Goal: Task Accomplishment & Management: Complete application form

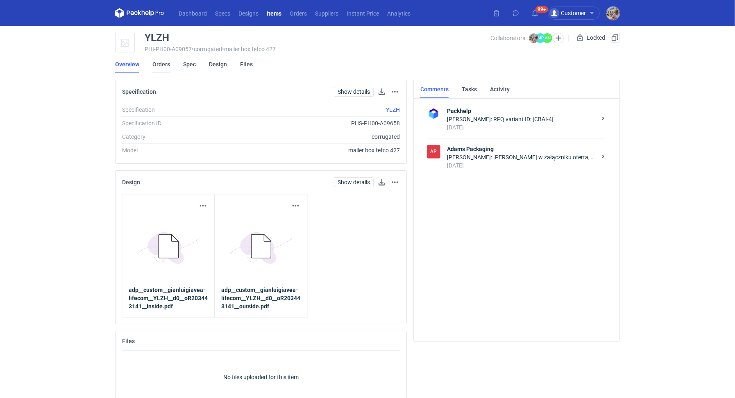
click at [164, 70] on link "Orders" at bounding box center [161, 64] width 18 height 18
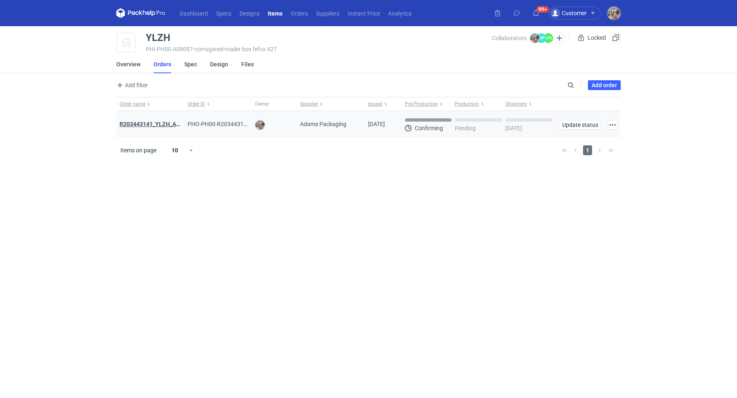
click at [163, 121] on strong "R203443141_YLZH_AHYW" at bounding box center [154, 124] width 69 height 7
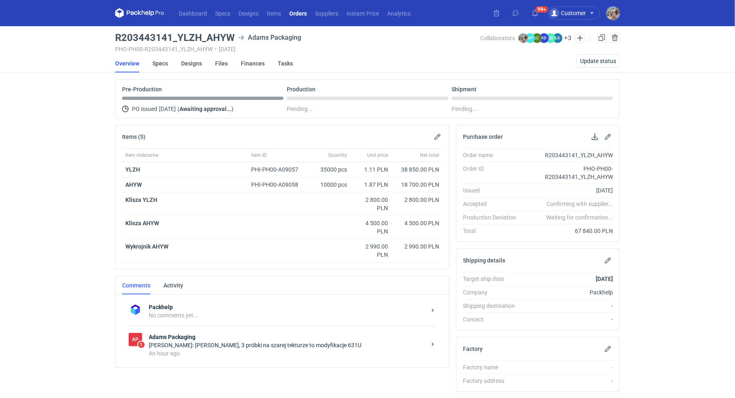
click at [211, 337] on strong "Adams Packaging" at bounding box center [287, 337] width 277 height 8
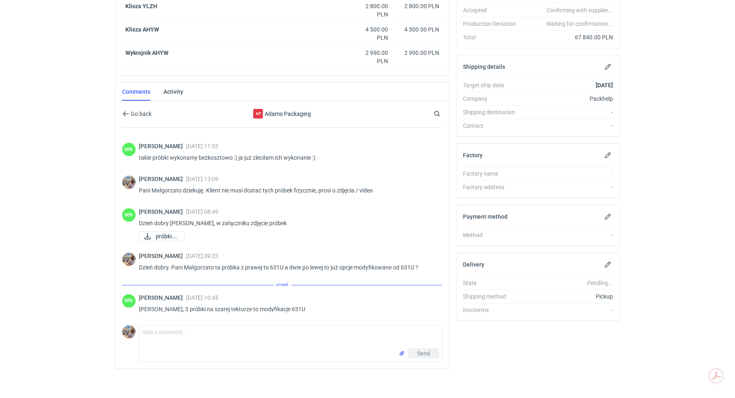
scroll to position [870, 0]
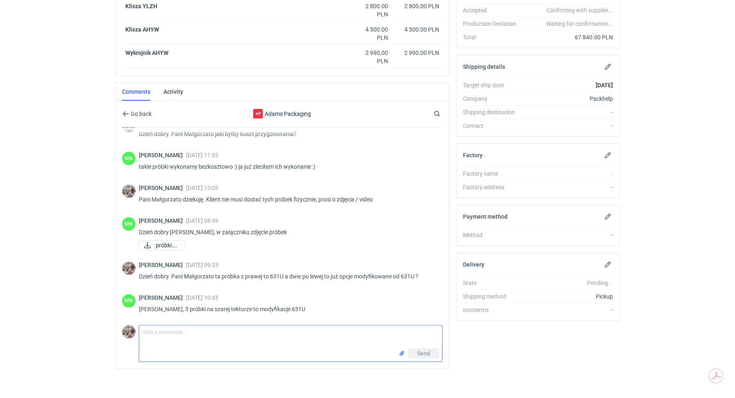
click at [234, 336] on textarea "Comment message" at bounding box center [290, 337] width 303 height 23
type textarea "Pani Małgorzato potrzebujemy video i zdjęć tych próbek, każdej z osobna."
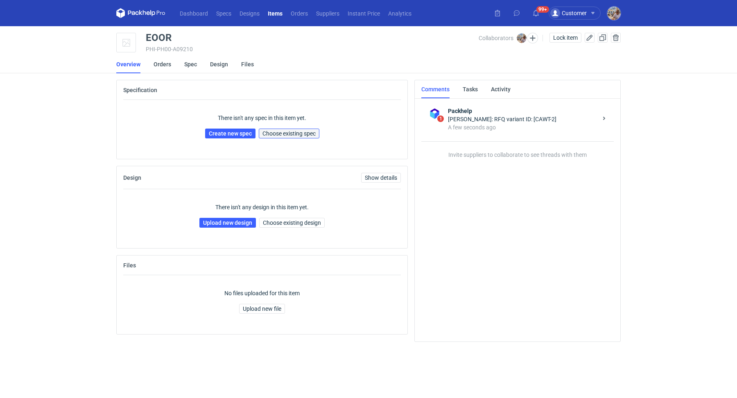
click at [293, 134] on span "Choose existing spec" at bounding box center [289, 134] width 53 height 6
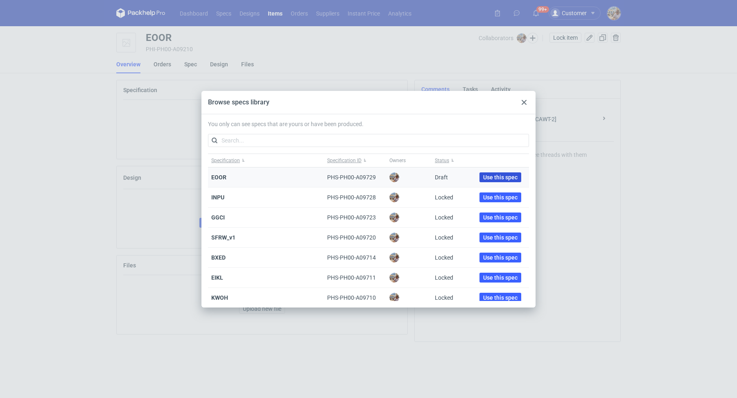
click at [487, 174] on span "Use this spec" at bounding box center [500, 177] width 34 height 6
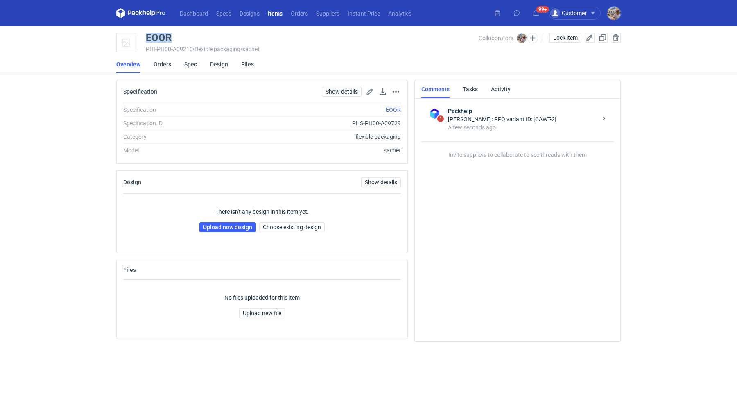
drag, startPoint x: 175, startPoint y: 40, endPoint x: 145, endPoint y: 36, distance: 29.8
click at [146, 36] on div "EOOR" at bounding box center [312, 38] width 333 height 10
copy div "EOOR"
click at [224, 223] on link "Upload new design" at bounding box center [227, 227] width 57 height 10
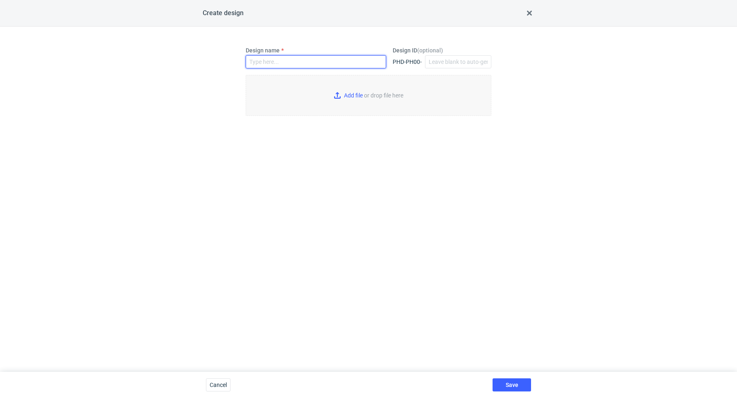
click at [279, 63] on input "Design name" at bounding box center [316, 61] width 140 height 13
paste input "EOOR"
type input "EOOR"
click at [337, 95] on input "Add file or drop file here" at bounding box center [369, 95] width 246 height 41
type input "C:\fakepath\lpr__custom____EOOR__d0__oR426390069.pdf"
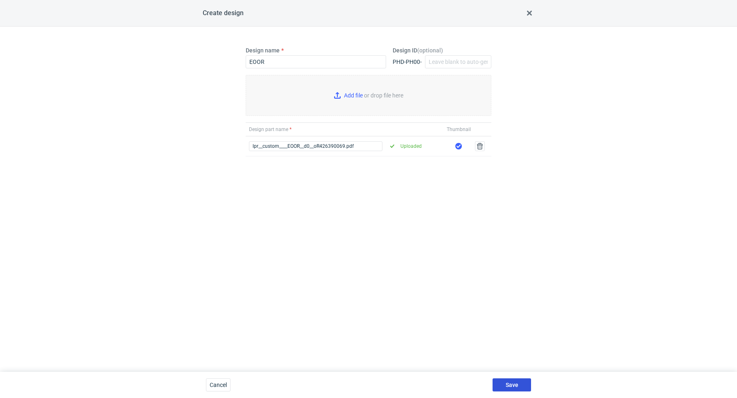
click at [517, 383] on span "Save" at bounding box center [512, 385] width 13 height 6
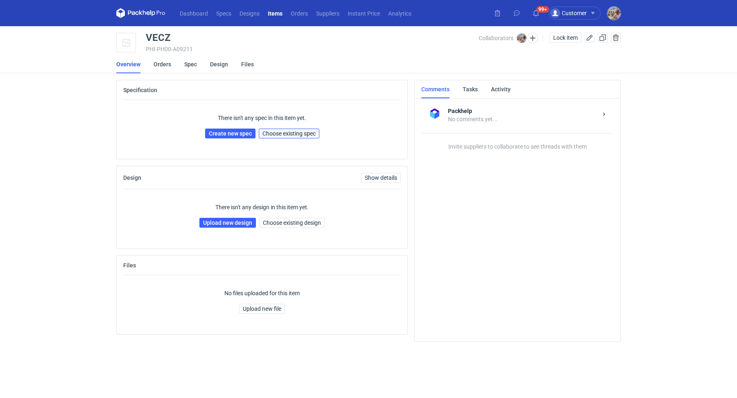
click at [281, 132] on span "Choose existing spec" at bounding box center [289, 134] width 53 height 6
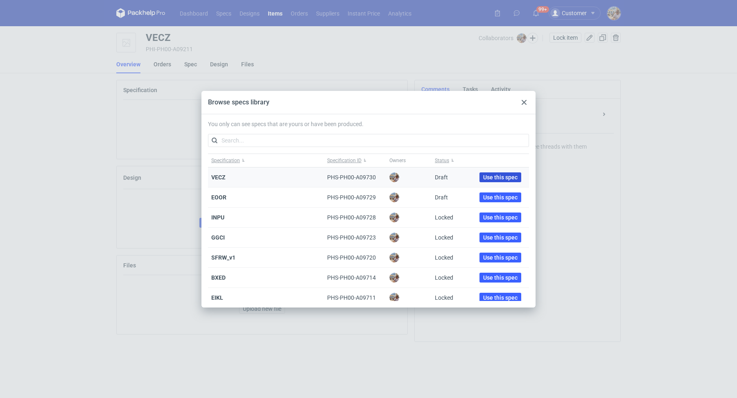
click at [487, 178] on span "Use this spec" at bounding box center [500, 177] width 34 height 6
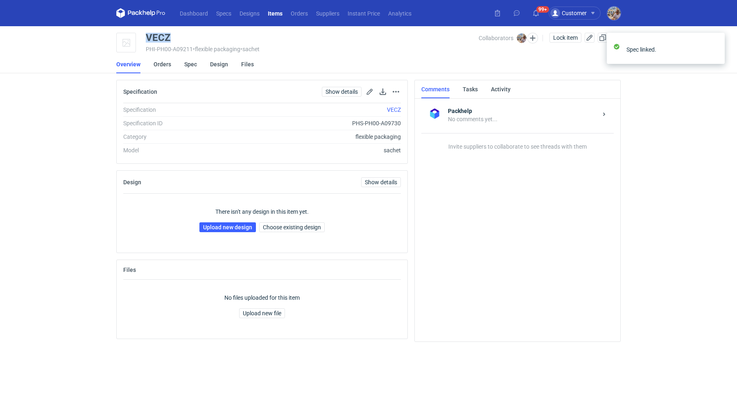
drag, startPoint x: 172, startPoint y: 38, endPoint x: 143, endPoint y: 38, distance: 28.7
click at [143, 38] on div "VECZ PHI-PH00-A09211 • flexible packaging • sachet Collaborators Michał Palasek…" at bounding box center [368, 43] width 505 height 20
copy div "VECZ"
click at [210, 223] on link "Upload new design" at bounding box center [227, 227] width 57 height 10
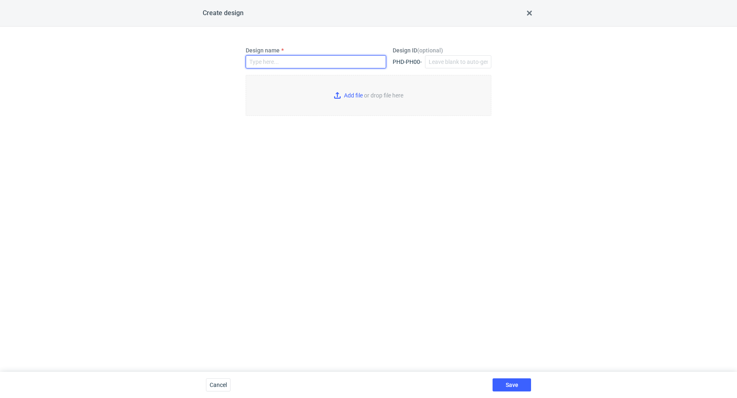
click at [279, 64] on input "Design name" at bounding box center [316, 61] width 140 height 13
paste input "VECZ"
type input "VECZ"
click at [347, 93] on input "Add file or drop file here" at bounding box center [369, 95] width 246 height 41
type input "C:\fakepath\lpr__custom____VECZ__d0__oR426390069__v2.pdf"
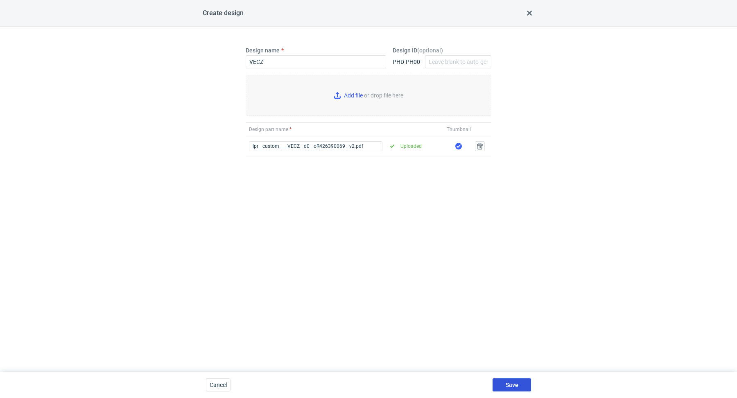
click at [510, 386] on span "Save" at bounding box center [512, 385] width 13 height 6
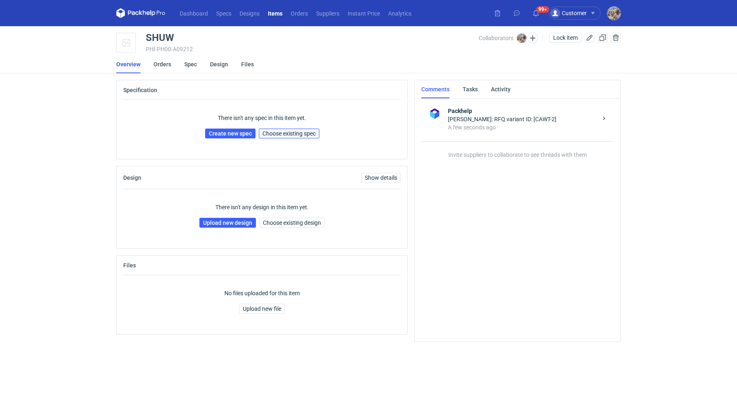
click at [291, 134] on span "Choose existing spec" at bounding box center [289, 134] width 53 height 6
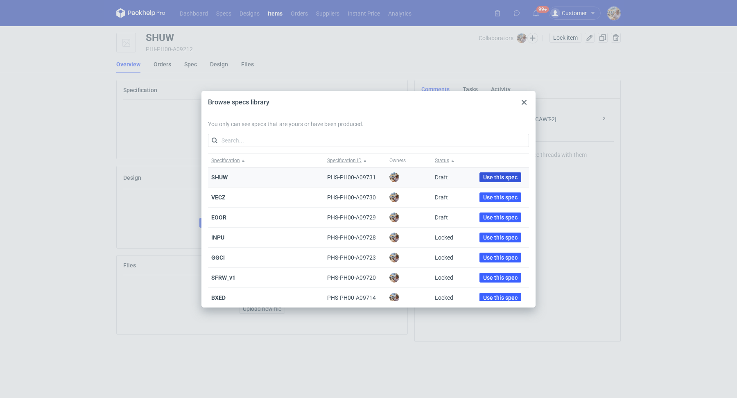
click at [483, 175] on span "Use this spec" at bounding box center [500, 177] width 34 height 6
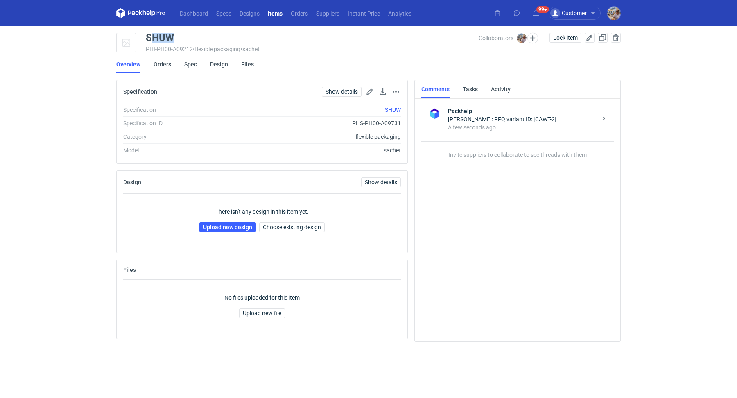
drag, startPoint x: 181, startPoint y: 38, endPoint x: 149, endPoint y: 36, distance: 32.4
click at [149, 36] on div "SHUW" at bounding box center [312, 38] width 333 height 10
click at [149, 36] on div "SHUW" at bounding box center [160, 38] width 28 height 10
drag, startPoint x: 180, startPoint y: 36, endPoint x: 138, endPoint y: 39, distance: 42.6
click at [138, 39] on div "SHUW PHI-PH00-A09212 • flexible packaging • sachet Collaborators Michał Palasek…" at bounding box center [368, 43] width 505 height 20
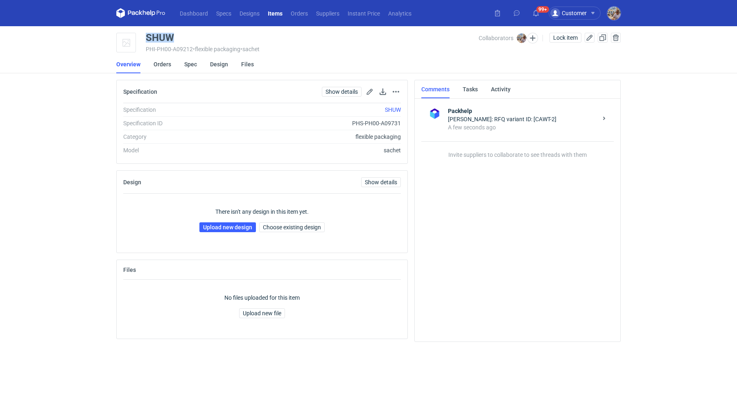
copy div "SHUW"
click at [224, 229] on link "Upload new design" at bounding box center [227, 227] width 57 height 10
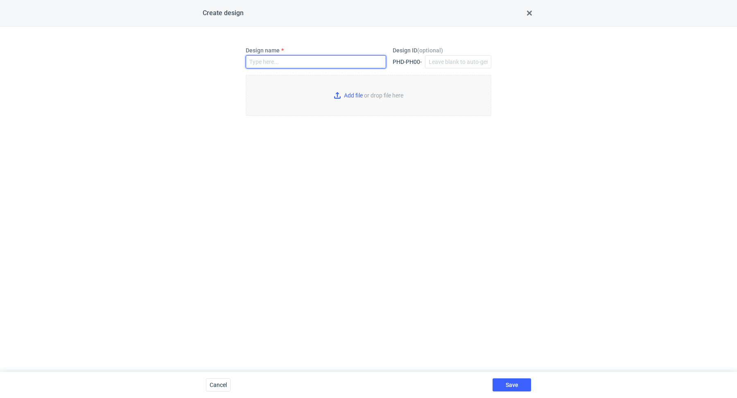
click at [282, 63] on input "Design name" at bounding box center [316, 61] width 140 height 13
paste input "SHUW"
type input "SHUW"
click at [349, 95] on input "Add file or drop file here" at bounding box center [369, 95] width 246 height 41
type input "C:\fakepath\lpr__custom____SHUW__d0__oR426390069.pdf"
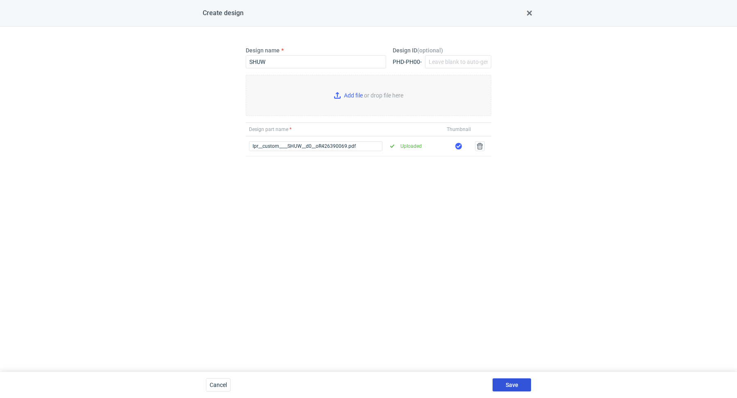
click at [507, 383] on span "Save" at bounding box center [512, 385] width 13 height 6
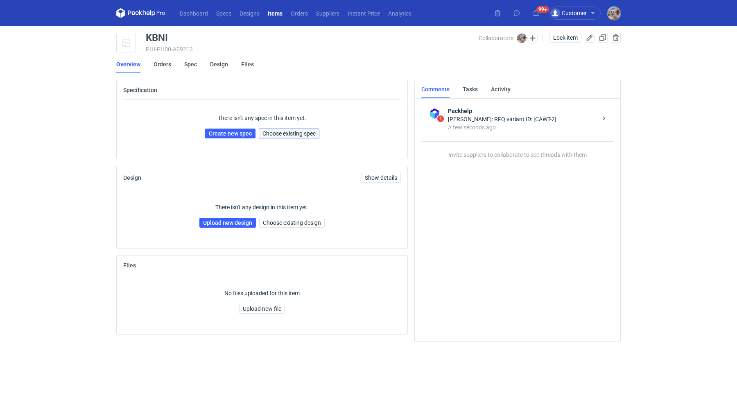
click at [289, 134] on span "Choose existing spec" at bounding box center [289, 134] width 53 height 6
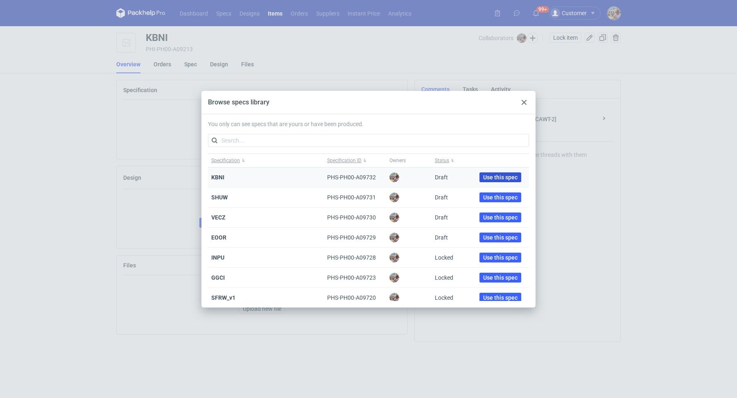
click at [483, 176] on span "Use this spec" at bounding box center [500, 177] width 34 height 6
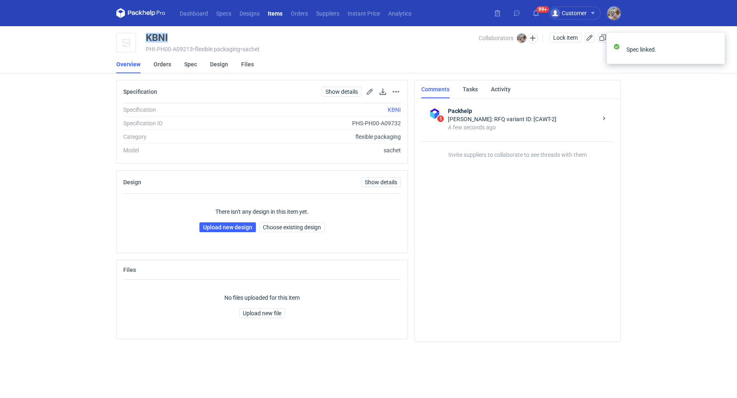
drag, startPoint x: 174, startPoint y: 36, endPoint x: 147, endPoint y: 36, distance: 27.4
click at [147, 36] on div "KBNI" at bounding box center [312, 38] width 333 height 10
copy div "KBNI"
click at [234, 226] on link "Upload new design" at bounding box center [227, 227] width 57 height 10
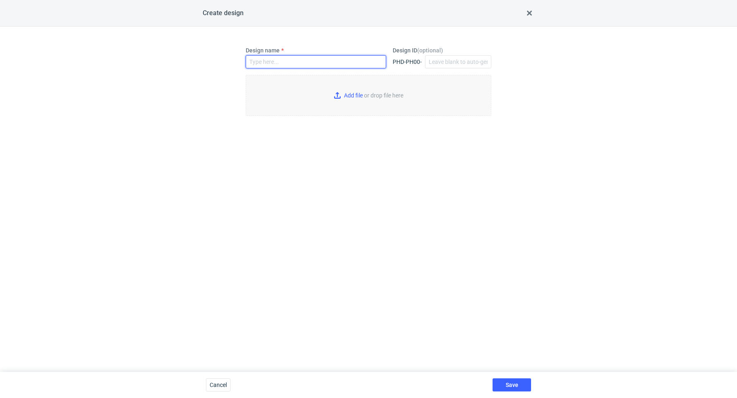
click at [289, 62] on input "Design name" at bounding box center [316, 61] width 140 height 13
paste input "KBNI"
type input "KBNI"
click at [350, 97] on input "Add file or drop file here" at bounding box center [369, 95] width 246 height 41
type input "C:\fakepath\lpr__custom____KBNI__d0__oR426390069__flamingo__pink.pdf"
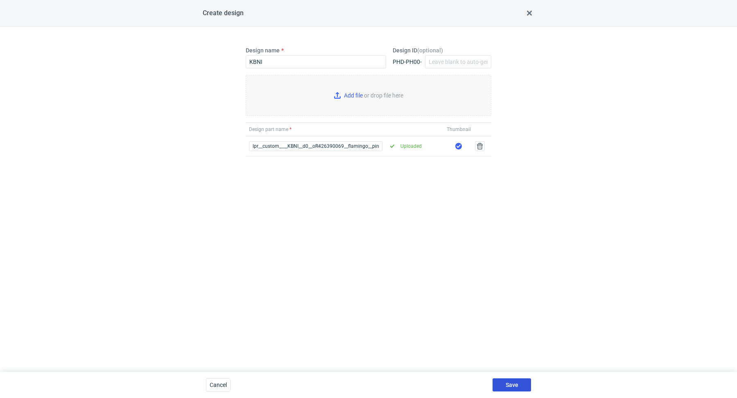
click at [512, 383] on span "Save" at bounding box center [512, 385] width 13 height 6
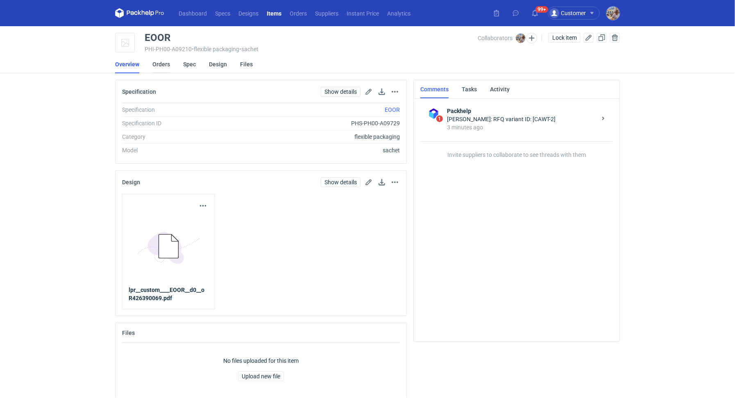
click at [168, 67] on link "Orders" at bounding box center [161, 64] width 18 height 18
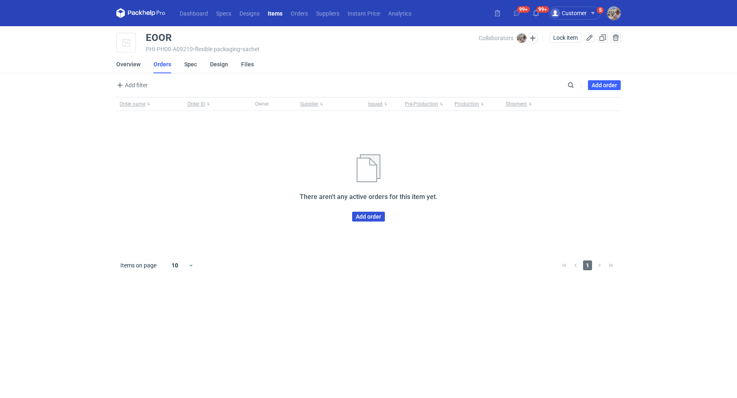
click at [356, 215] on link "Add order" at bounding box center [368, 217] width 33 height 10
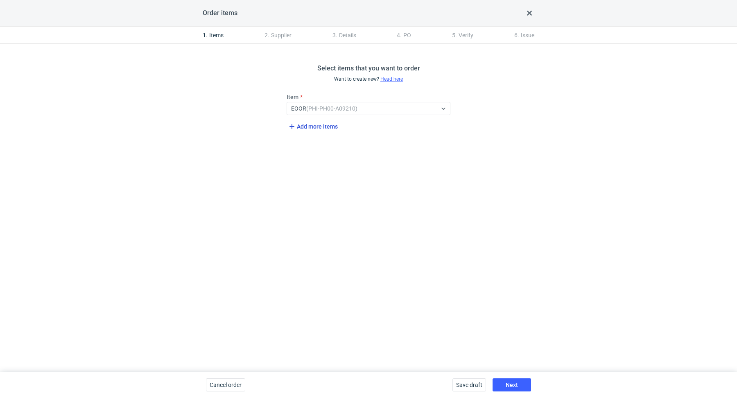
click at [321, 129] on span "Add more items" at bounding box center [312, 127] width 51 height 10
click at [319, 159] on span "Add more items" at bounding box center [312, 155] width 51 height 10
click at [317, 185] on span "Add more items" at bounding box center [312, 184] width 51 height 10
click at [306, 135] on div "Select..." at bounding box center [301, 137] width 20 height 8
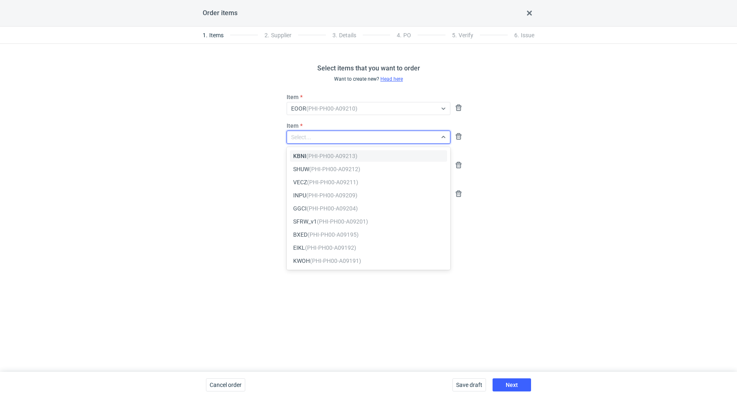
paste input "VECZ"
type input "VECZ"
click at [300, 156] on span "VECZ (PHI-PH00-A09211)" at bounding box center [325, 156] width 65 height 8
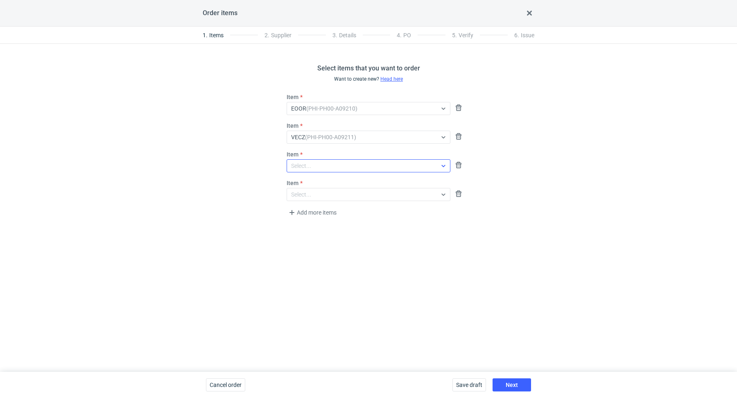
click at [306, 161] on div "Select..." at bounding box center [362, 165] width 150 height 11
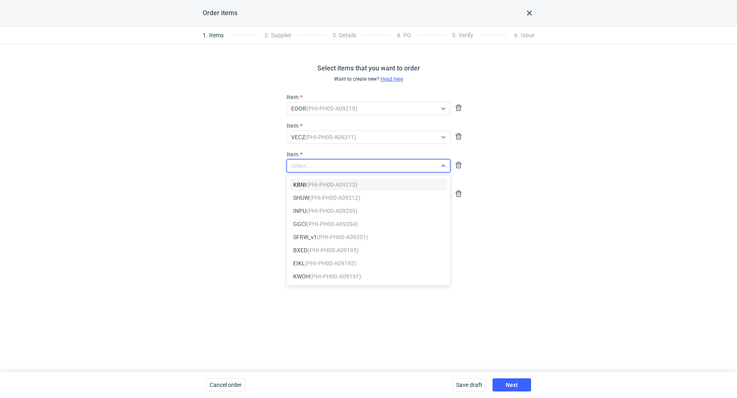
paste input "SHUW"
type input "SHUW"
click at [316, 183] on em "(PHI-PH00-A09212)" at bounding box center [334, 184] width 51 height 7
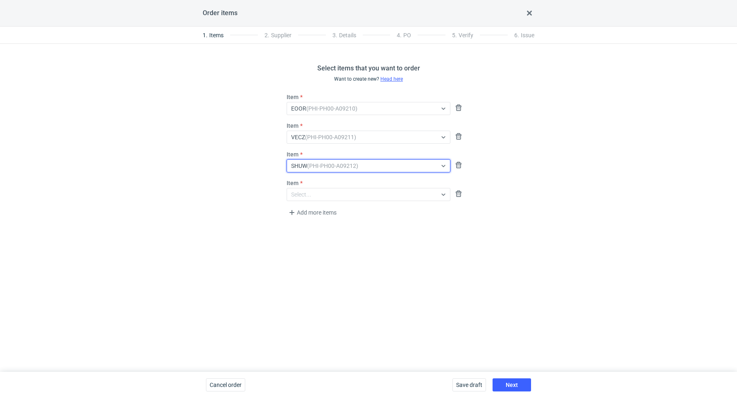
click at [215, 167] on div "Select items that you want to order Want to create new? Head here Item EOOR (PH…" at bounding box center [368, 208] width 737 height 328
click at [295, 193] on div "Select..." at bounding box center [301, 194] width 20 height 8
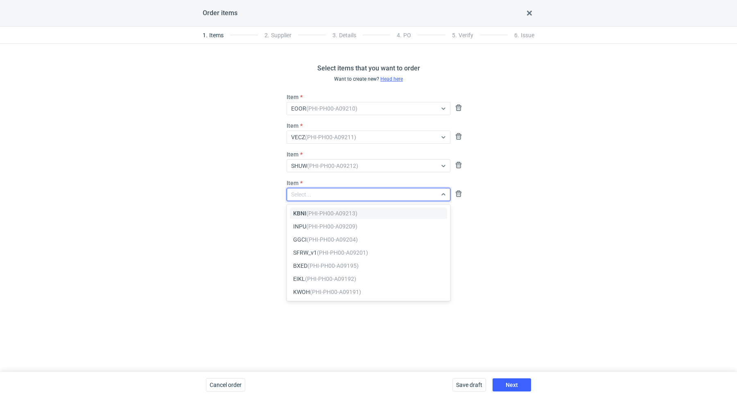
paste input "KBNI"
type input "KBNI"
click at [314, 217] on div "KBNI (PHI-PH00-A09213)" at bounding box center [368, 213] width 157 height 11
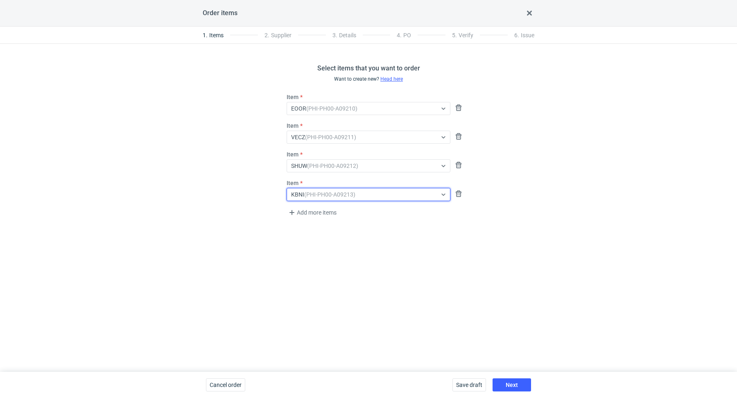
click at [215, 254] on div "Select items that you want to order Want to create new? Head here Item EOOR (PH…" at bounding box center [368, 208] width 737 height 328
click at [514, 381] on button "Next" at bounding box center [512, 384] width 39 height 13
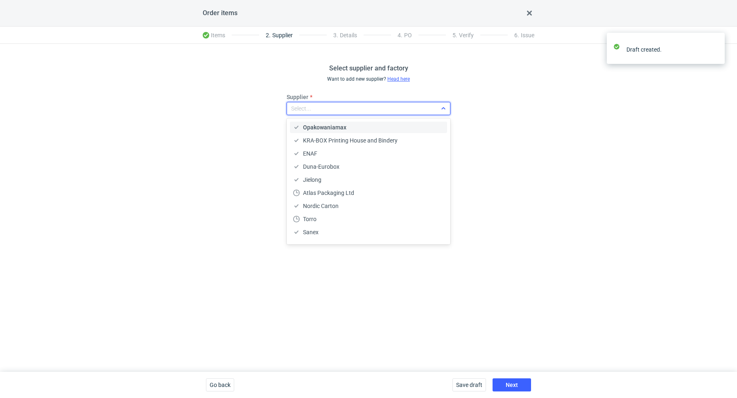
click at [333, 110] on div "Select..." at bounding box center [362, 108] width 150 height 11
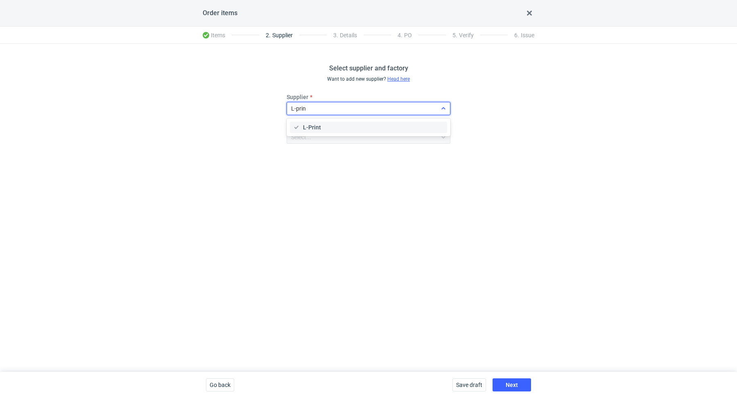
type input "L-print"
click at [321, 129] on div "L-Print" at bounding box center [368, 127] width 151 height 8
click at [520, 381] on button "Next" at bounding box center [512, 384] width 39 height 13
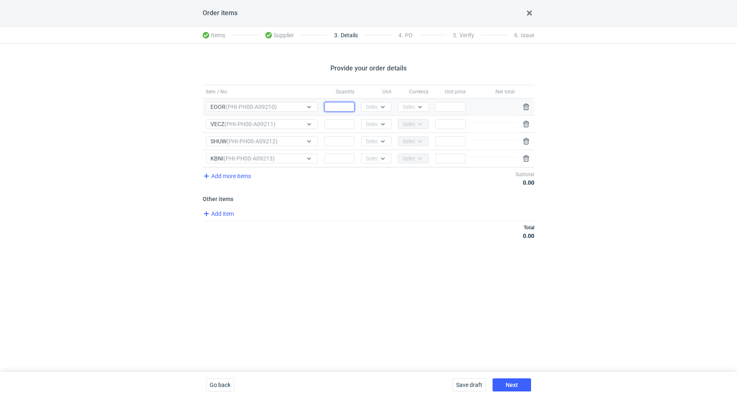
click at [337, 107] on input "Quantity" at bounding box center [339, 107] width 30 height 10
paste input "1500"
type input "1500"
click at [377, 104] on div "Select..." at bounding box center [376, 107] width 20 height 8
click at [378, 120] on div "pcs" at bounding box center [376, 124] width 17 height 8
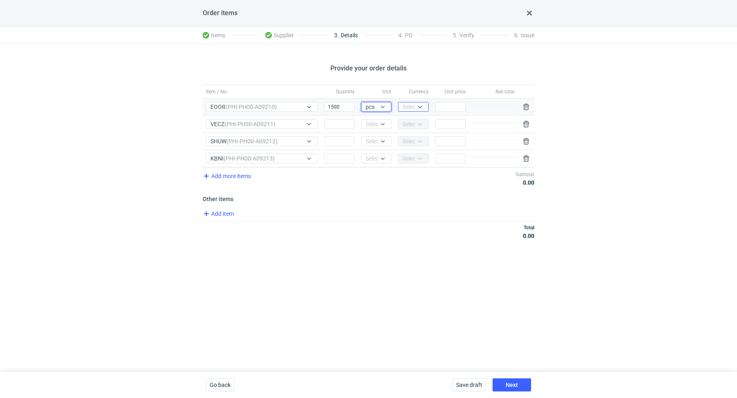
click at [403, 105] on div "Select..." at bounding box center [413, 107] width 20 height 8
click at [407, 135] on span "EUR" at bounding box center [410, 137] width 11 height 8
click at [347, 122] on input "Quantity" at bounding box center [339, 124] width 30 height 10
paste input "1500"
type input "1500"
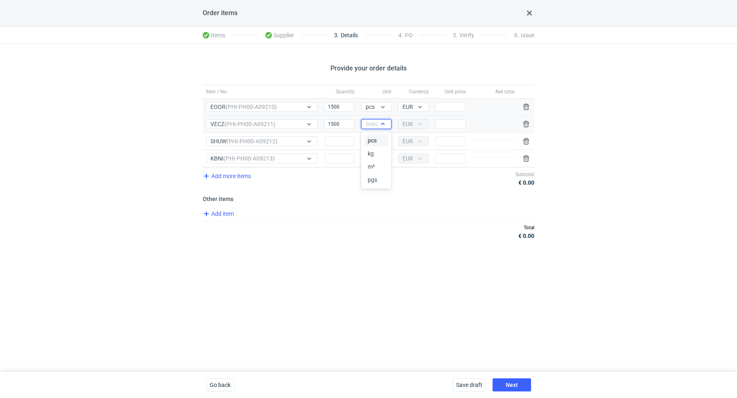
click at [381, 124] on icon at bounding box center [383, 124] width 7 height 7
click at [378, 141] on div "pcs" at bounding box center [376, 140] width 17 height 8
click at [378, 141] on div "Select..." at bounding box center [376, 141] width 20 height 8
click at [379, 156] on div "pcs" at bounding box center [376, 157] width 17 height 8
click at [378, 158] on div at bounding box center [383, 158] width 10 height 7
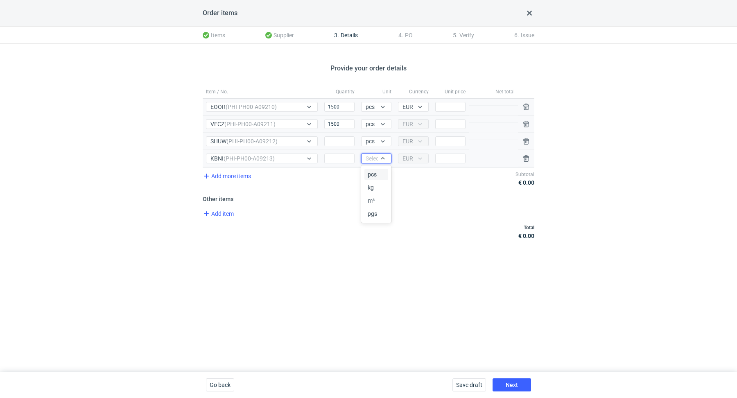
click at [377, 173] on div "pcs" at bounding box center [376, 174] width 17 height 8
click at [344, 141] on input "Quantity" at bounding box center [339, 141] width 30 height 10
paste input "500"
type input "500"
click at [321, 192] on div "Item / No. Quantity Unit Currency Unit price Net total Item / No. EOOR (PHI-PH0…" at bounding box center [369, 167] width 332 height 164
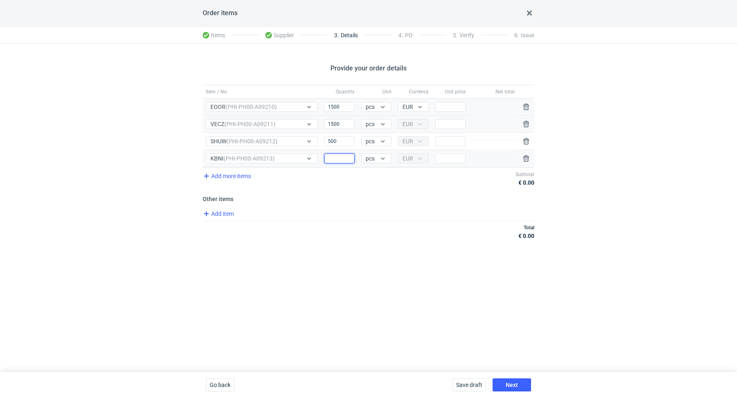
click at [337, 160] on input "Quantity" at bounding box center [339, 159] width 30 height 10
paste input "500"
type input "500"
click at [321, 202] on div "Item / No. Quantity Unit Currency Unit price Net total Item / No. EOOR (PHI-PH0…" at bounding box center [369, 167] width 332 height 164
click at [446, 110] on input "Price" at bounding box center [450, 107] width 30 height 10
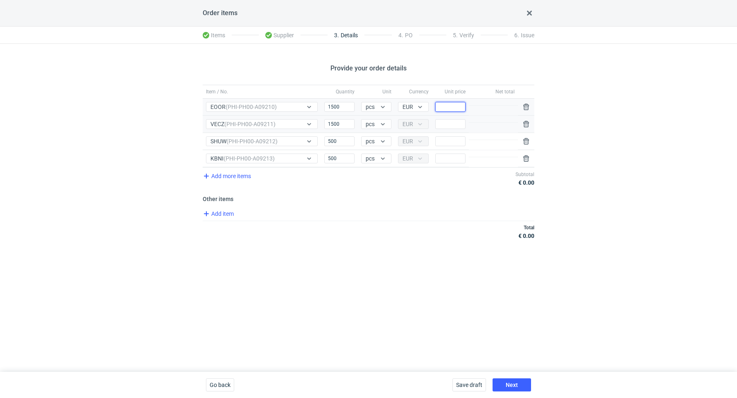
paste input "0.325"
type input "0.325"
click at [410, 240] on div "Total € 0.00" at bounding box center [369, 232] width 332 height 22
click at [446, 125] on input "Price" at bounding box center [450, 124] width 30 height 10
paste input "0.325"
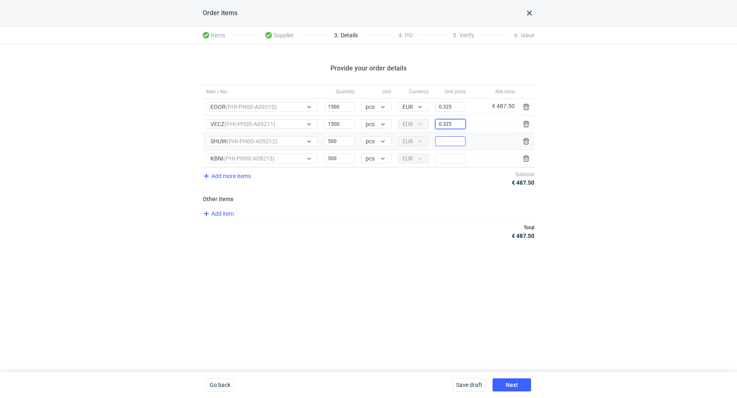
type input "0.325"
click at [445, 136] on input "Price" at bounding box center [450, 141] width 30 height 10
paste input "0.325"
type input "0.325"
click at [447, 158] on input "Price" at bounding box center [450, 159] width 30 height 10
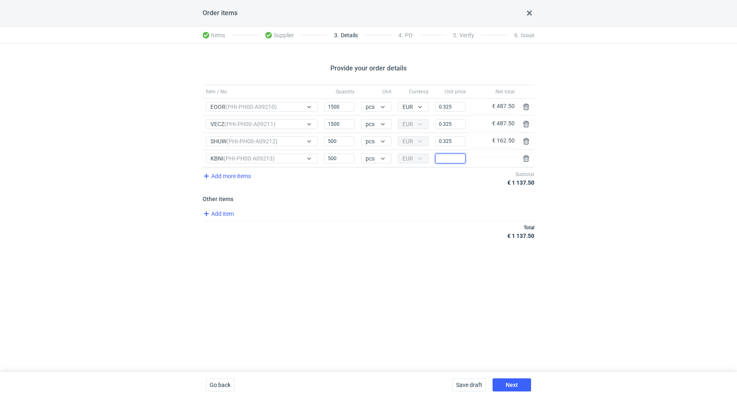
paste input "0.325"
type input "0.325"
click at [417, 214] on div "Add item" at bounding box center [367, 215] width 333 height 12
click at [510, 381] on button "Next" at bounding box center [512, 384] width 39 height 13
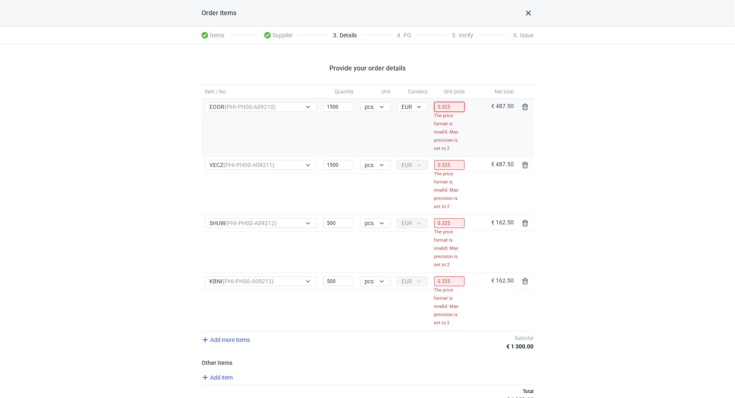
click at [454, 106] on input "0.325" at bounding box center [449, 107] width 30 height 10
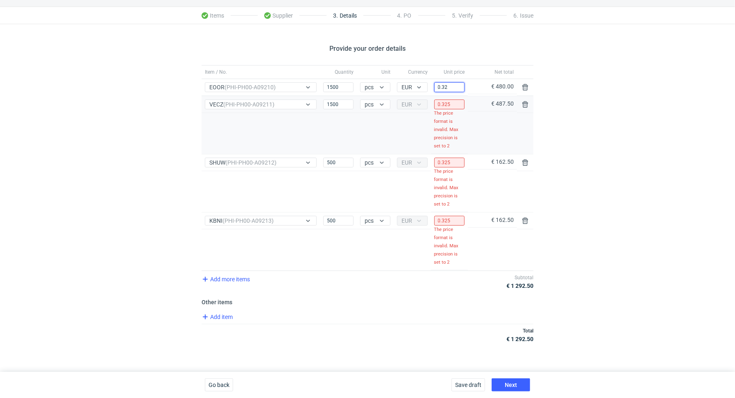
scroll to position [17, 0]
type input "0.32"
click at [458, 106] on input "0.325" at bounding box center [449, 107] width 30 height 10
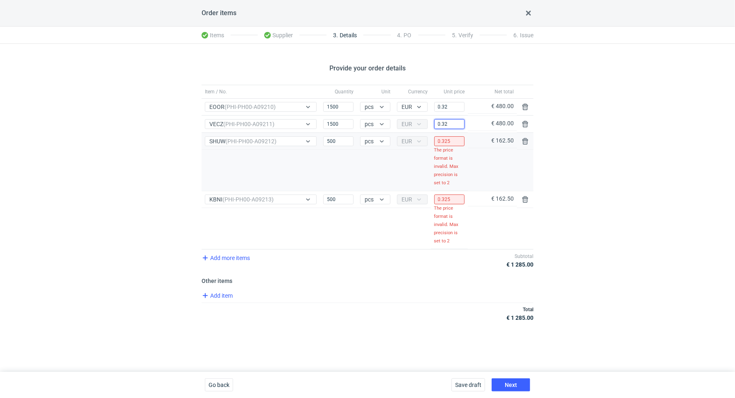
scroll to position [0, 0]
type input "0.32"
click at [457, 141] on input "0.325" at bounding box center [450, 141] width 30 height 10
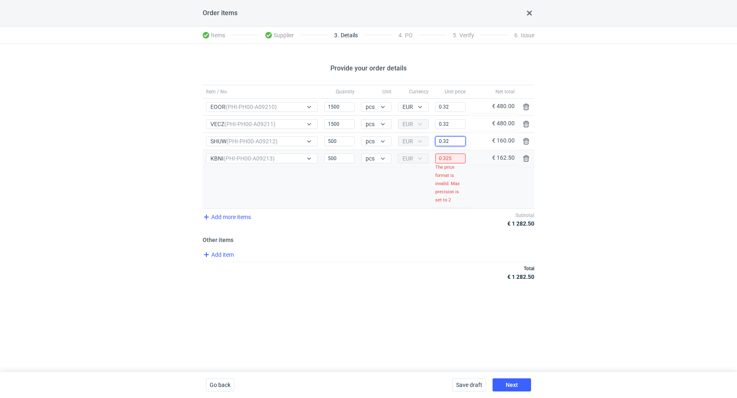
type input "0.32"
click at [454, 157] on input "0.325" at bounding box center [450, 159] width 30 height 10
type input "0.32"
click at [620, 189] on div "Provide your order details Item / No. Quantity Unit Currency Unit price Net tot…" at bounding box center [368, 208] width 737 height 328
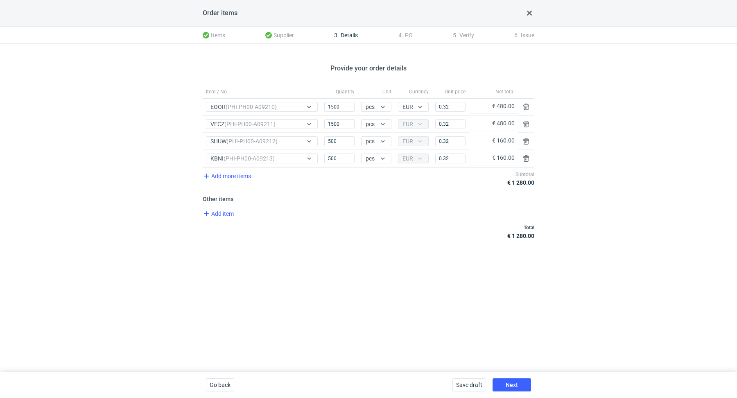
click at [218, 222] on div "Total € 1 280.00" at bounding box center [369, 232] width 332 height 22
click at [222, 214] on span "Add item" at bounding box center [218, 214] width 33 height 10
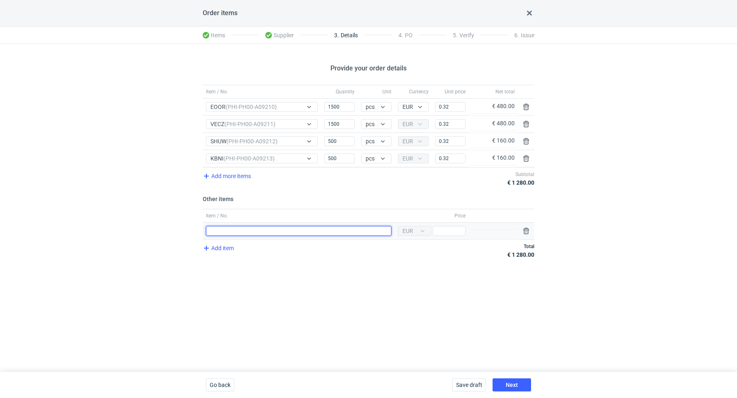
click at [231, 231] on input "Item / No." at bounding box center [299, 231] width 186 height 10
type input "Difference"
click at [458, 231] on input "Price" at bounding box center [449, 231] width 33 height 10
type input "20"
click at [485, 281] on div "Provide your order details Item / No. Quantity Unit Currency Unit price Net tot…" at bounding box center [368, 208] width 737 height 328
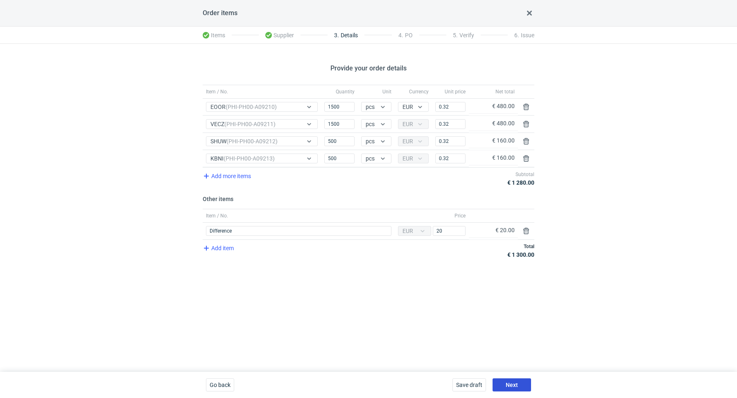
click at [514, 388] on span "Next" at bounding box center [512, 385] width 12 height 6
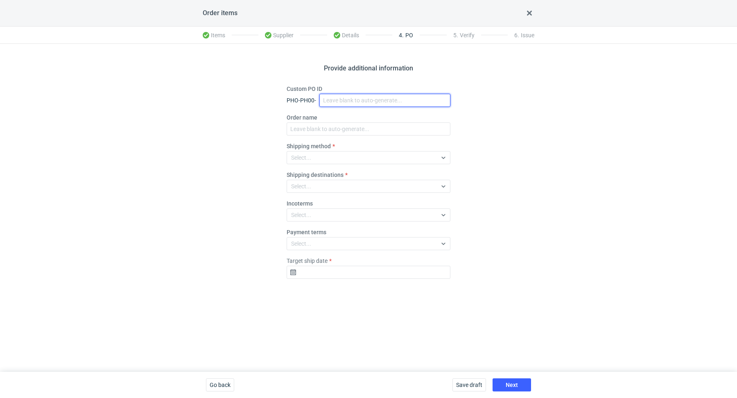
click at [334, 97] on input "Custom PO ID" at bounding box center [384, 100] width 131 height 13
paste input "R426390069"
paste input "EOOR"
paste input "VECZ"
paste input "SHUW"
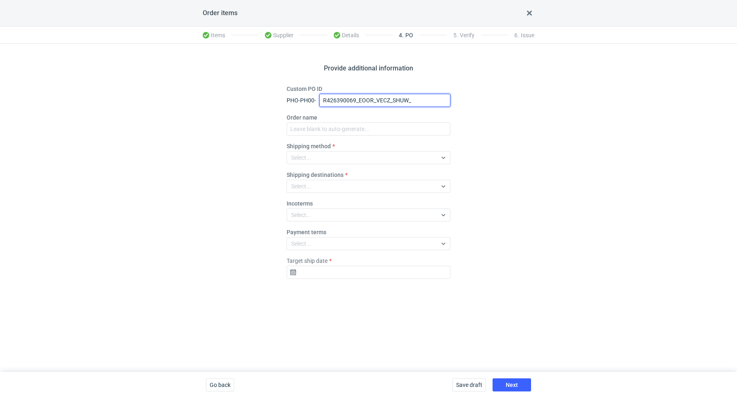
paste input "KBNI"
drag, startPoint x: 431, startPoint y: 100, endPoint x: 324, endPoint y: 95, distance: 107.4
click at [324, 95] on input "R426390069_EOOR_VECZ_SHUW_KBNI" at bounding box center [384, 100] width 131 height 13
type input "R426390069_EOOR_VECZ_SHUW_KBNI"
click at [331, 121] on div "Order name" at bounding box center [369, 124] width 164 height 22
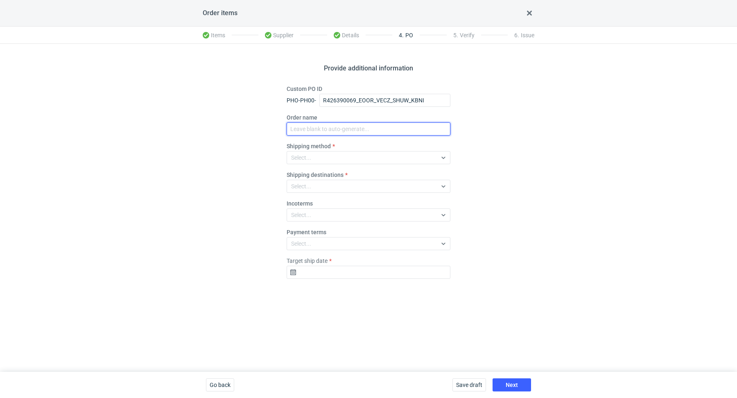
click at [332, 124] on input "Order name" at bounding box center [369, 128] width 164 height 13
paste input "R426390069_EOOR_VECZ_SHUW_KBNI"
type input "R426390069_EOOR_VECZ_SHUW_KBNI"
click at [321, 161] on div "Select..." at bounding box center [362, 157] width 150 height 11
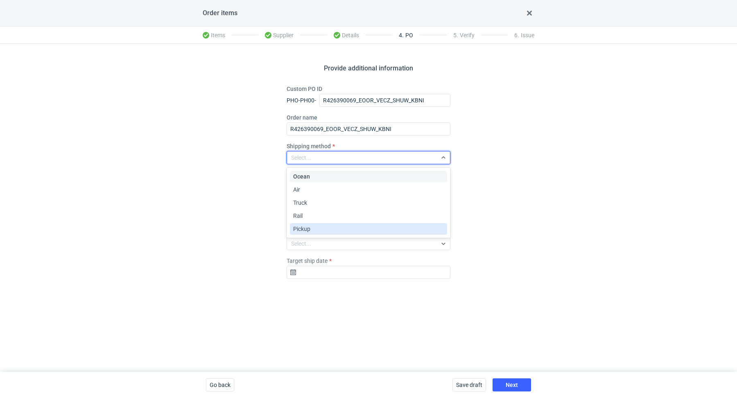
click at [320, 227] on div "Pickup" at bounding box center [368, 229] width 151 height 8
click at [233, 226] on div "Provide additional information Custom PO ID PHO-PH00- R426390069_EOOR_VECZ_SHUW…" at bounding box center [368, 208] width 737 height 328
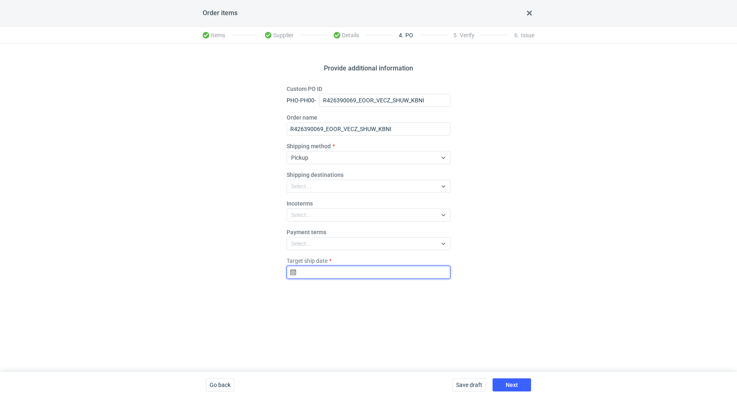
click at [342, 269] on input "Target ship date" at bounding box center [369, 272] width 164 height 13
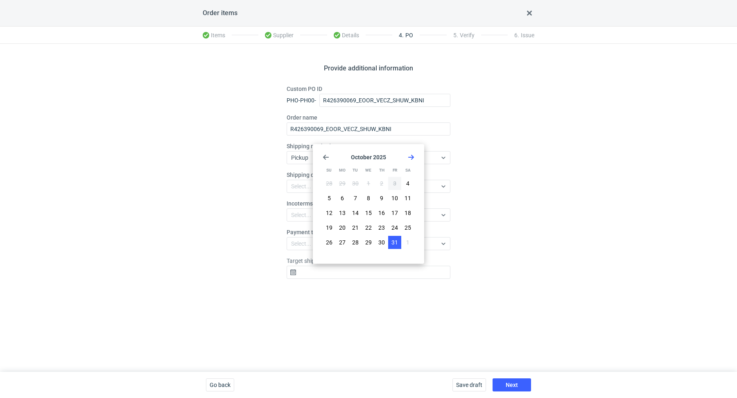
click at [397, 238] on button "31" at bounding box center [394, 242] width 13 height 13
type input "2025-10-31"
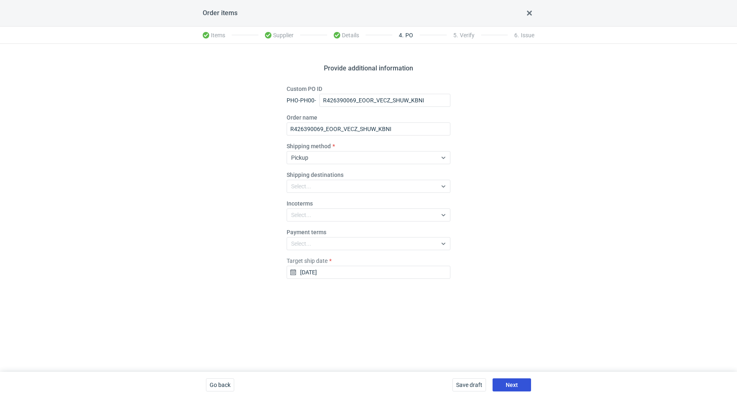
click at [513, 383] on span "Next" at bounding box center [512, 385] width 12 height 6
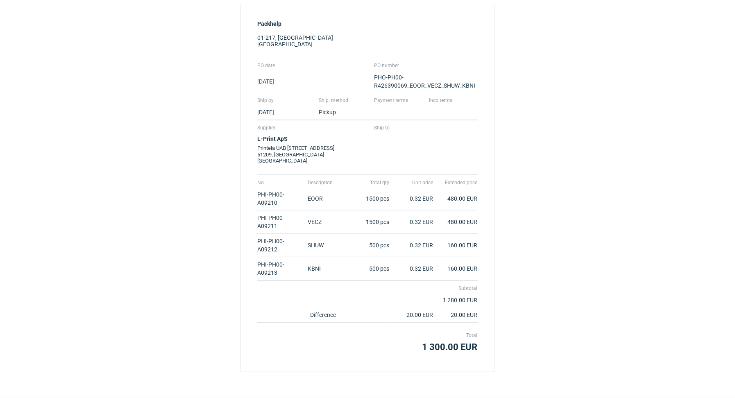
scroll to position [110, 0]
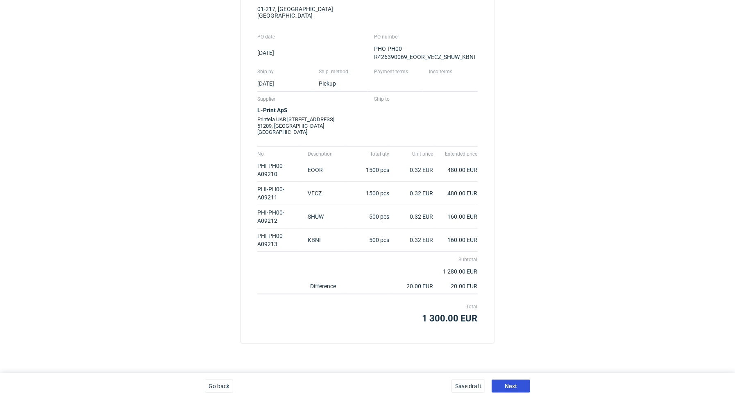
click at [514, 383] on span "Next" at bounding box center [511, 386] width 12 height 6
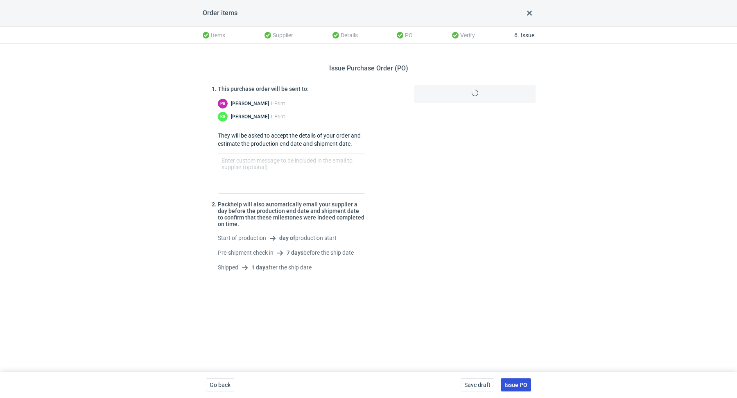
click at [516, 383] on span "Issue PO" at bounding box center [516, 385] width 23 height 6
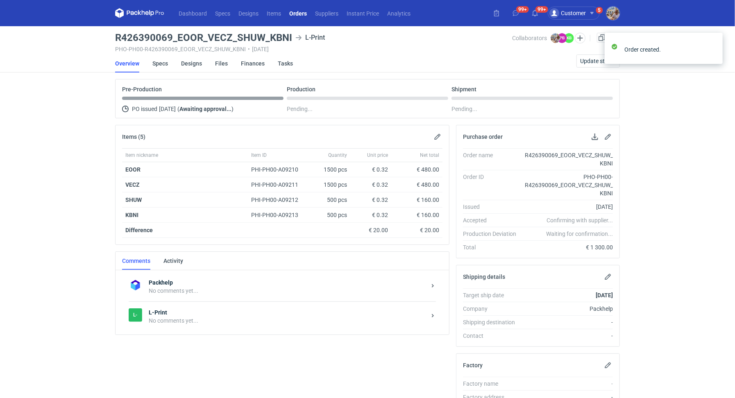
click at [166, 311] on strong "L-Print" at bounding box center [287, 312] width 277 height 8
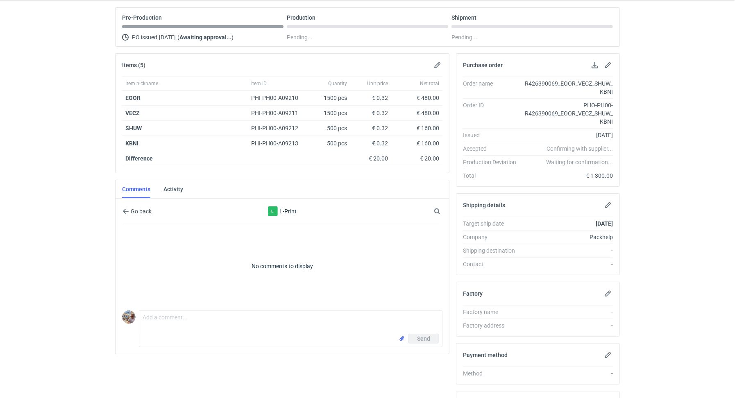
scroll to position [92, 0]
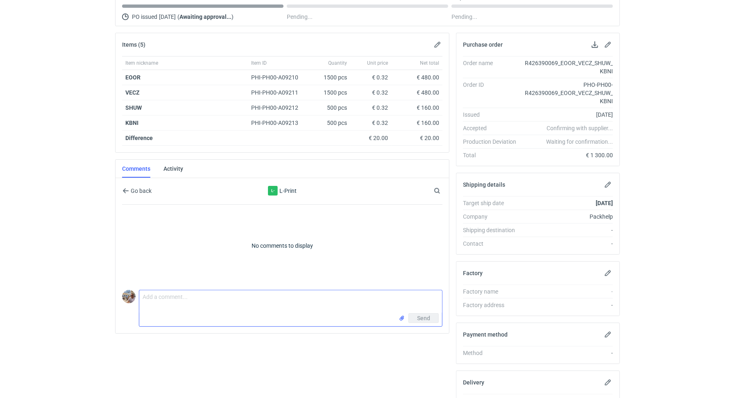
click at [174, 290] on textarea "Comment message" at bounding box center [290, 301] width 303 height 23
paste textarea "CAWT - 2"
type textarea "Hello Paulius, here is the order for CAWT - 2 quote. 4000 copies in 4 designs."
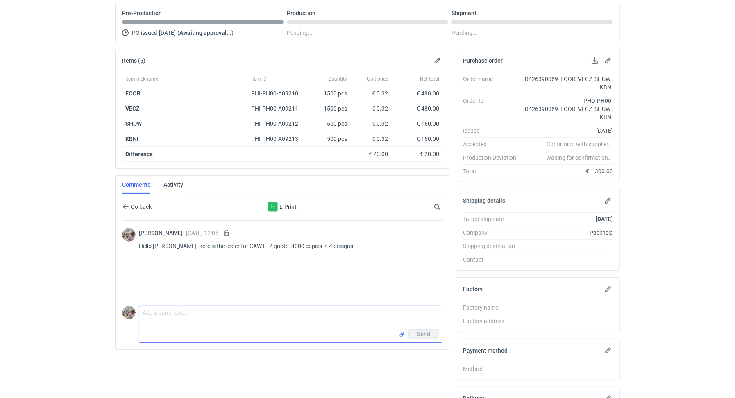
scroll to position [9, 0]
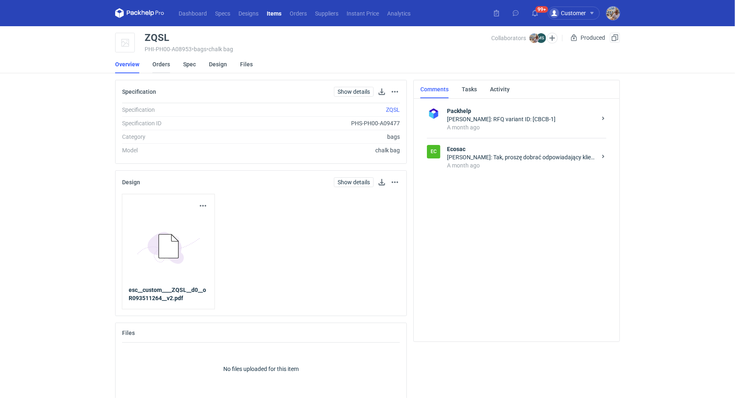
click at [164, 66] on link "Orders" at bounding box center [161, 64] width 18 height 18
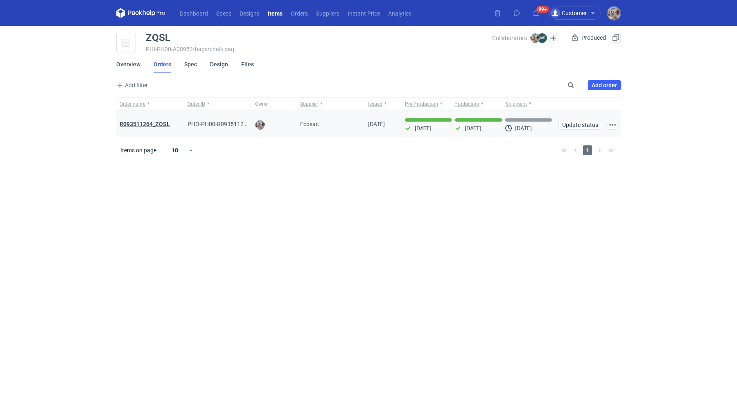
click at [152, 121] on strong "R093511264_ZQSL" at bounding box center [145, 124] width 50 height 7
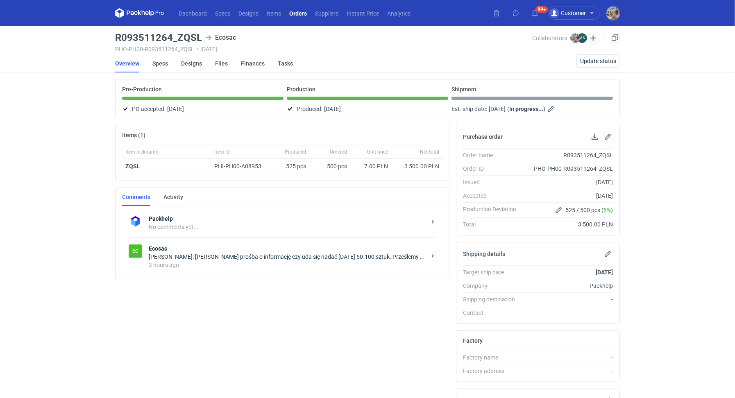
click at [228, 261] on div "2 hours ago" at bounding box center [287, 265] width 277 height 8
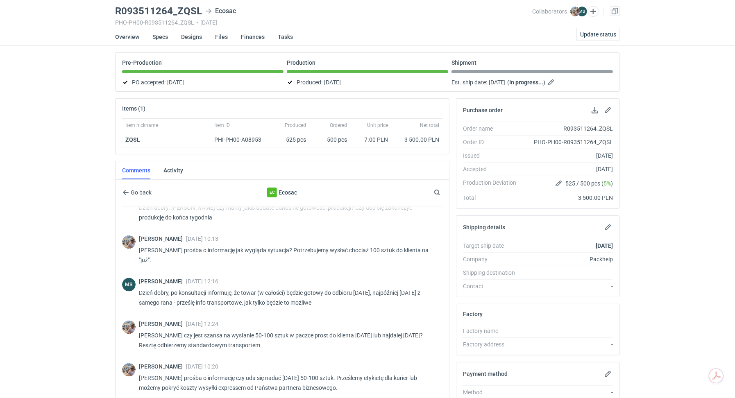
scroll to position [135, 0]
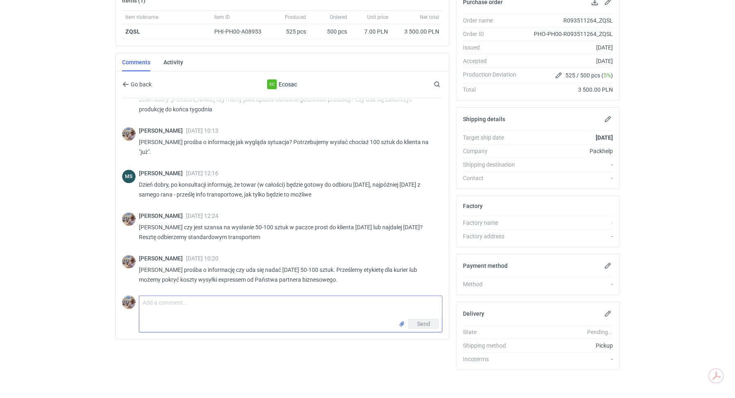
click at [237, 304] on textarea "Comment message" at bounding box center [290, 307] width 303 height 23
type textarea "P"
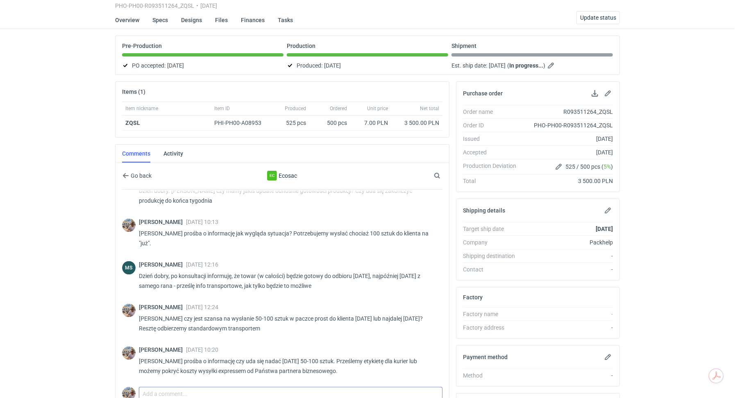
scroll to position [0, 0]
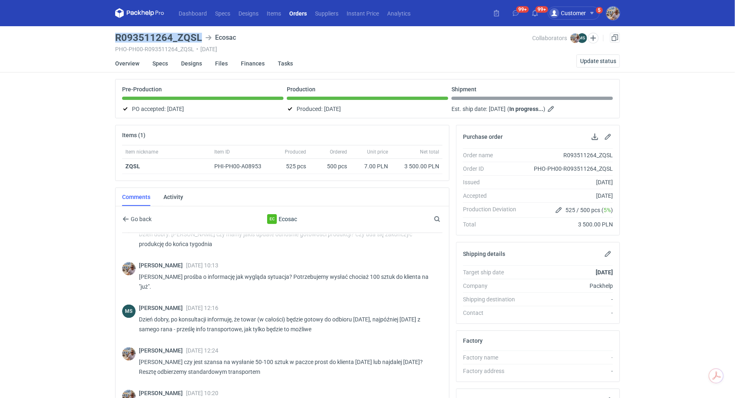
drag, startPoint x: 203, startPoint y: 39, endPoint x: 112, endPoint y: 37, distance: 90.5
click at [112, 37] on main "R093511264_ZQSL Ecosac PHO-PH00-R093511264_ZQSL • 02/09/2025 Collaborators Mich…" at bounding box center [367, 282] width 511 height 512
copy h3 "R093511264_ZQSL"
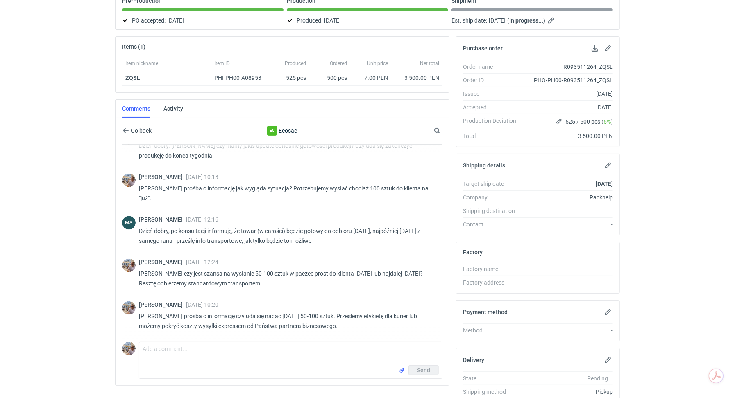
scroll to position [135, 0]
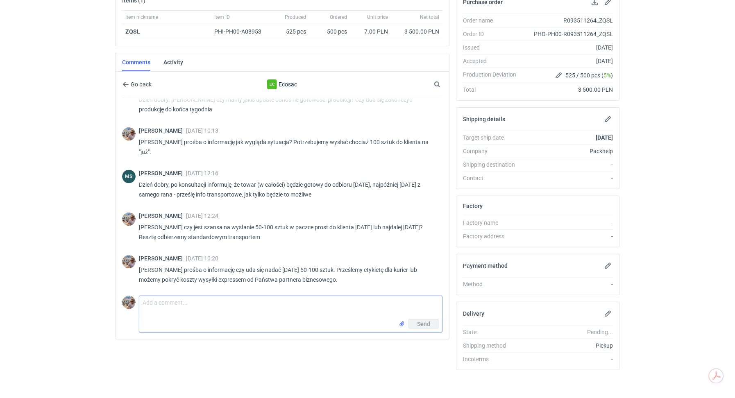
click at [175, 301] on textarea "Comment message" at bounding box center [290, 307] width 303 height 23
paste textarea "Panie Michale Wysyłam etykiety do odbioru zlecenia: R093511264_ZQSL 2 paczki wy…"
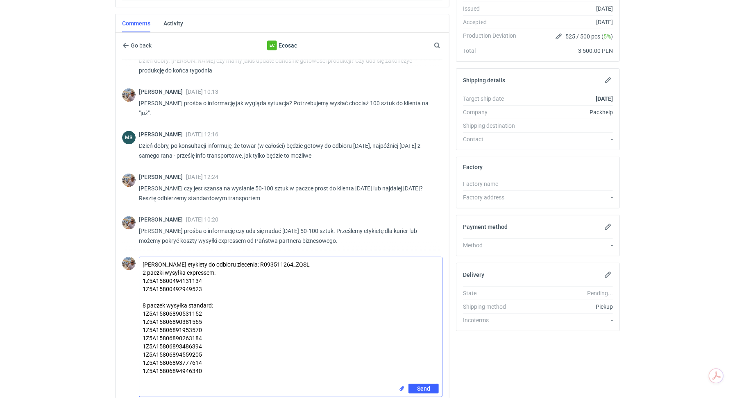
scroll to position [210, 0]
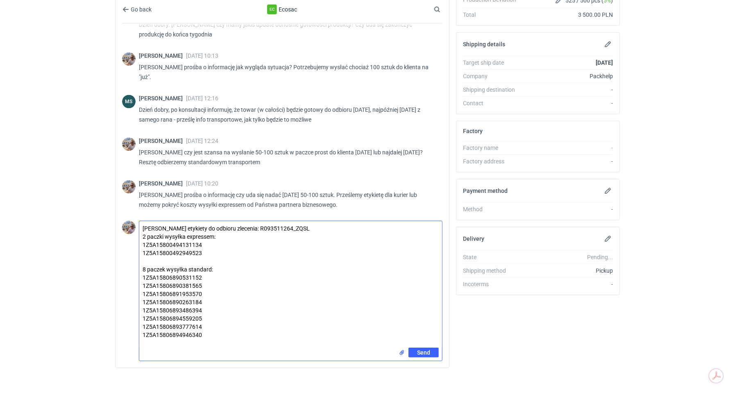
type textarea "Panie Michale Wysyłam etykiety do odbioru zlecenia: R093511264_ZQSL 2 paczki wy…"
click at [404, 350] on input "file" at bounding box center [402, 353] width 7 height 9
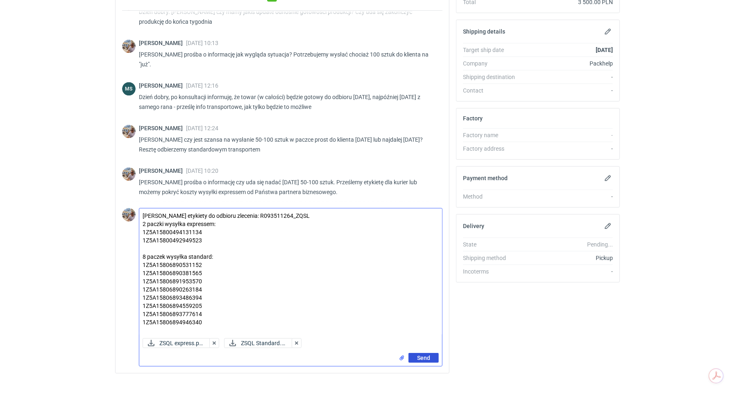
click at [431, 357] on button "Send" at bounding box center [423, 358] width 30 height 10
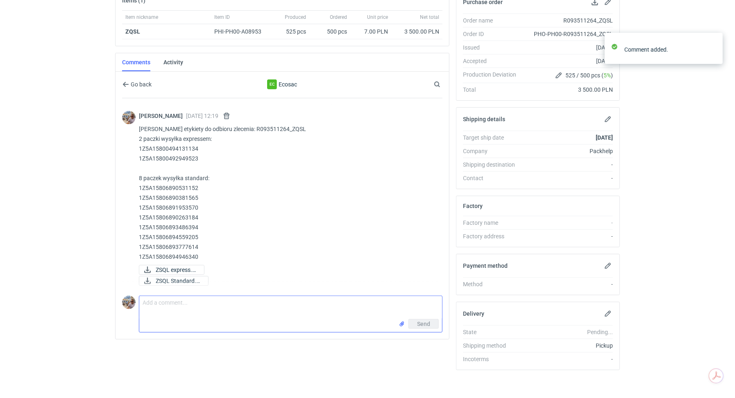
scroll to position [1019, 0]
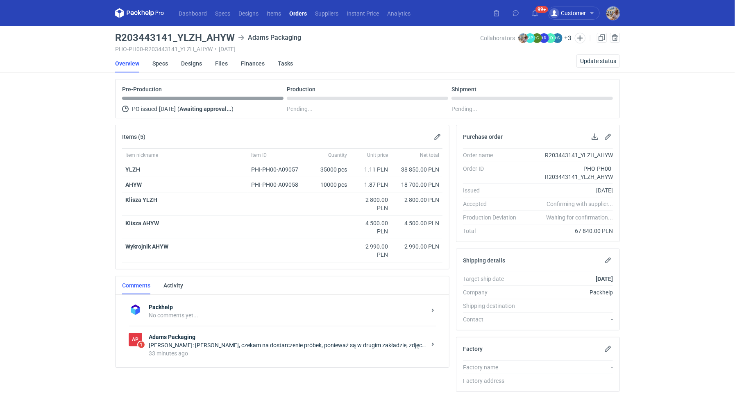
click at [207, 356] on div "AP 1 Adams Packaging [PERSON_NAME]: [PERSON_NAME], czekam na dostarczenie próbe…" at bounding box center [282, 345] width 307 height 38
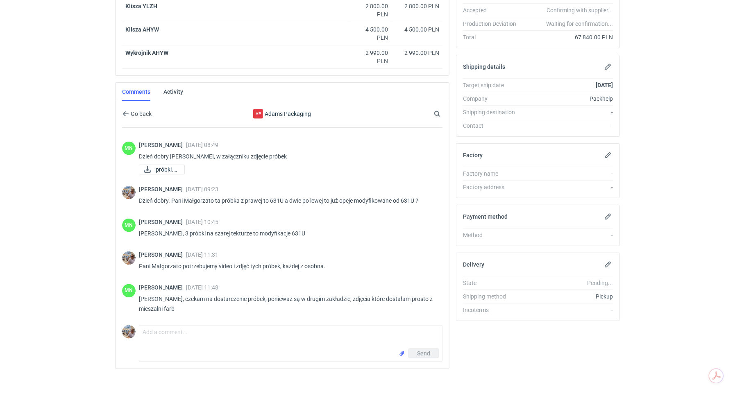
scroll to position [860, 0]
click at [240, 331] on textarea "Comment message" at bounding box center [290, 337] width 303 height 23
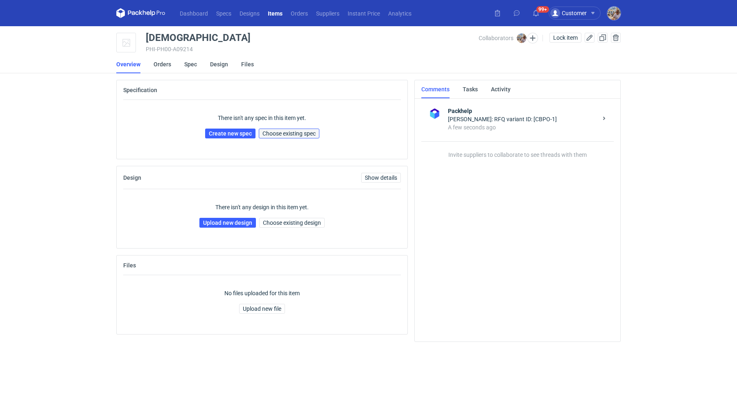
click at [309, 134] on span "Choose existing spec" at bounding box center [289, 134] width 53 height 6
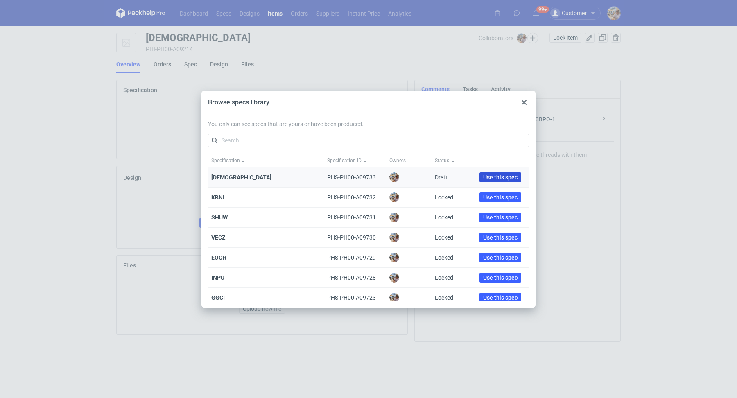
click at [486, 176] on span "Use this spec" at bounding box center [500, 177] width 34 height 6
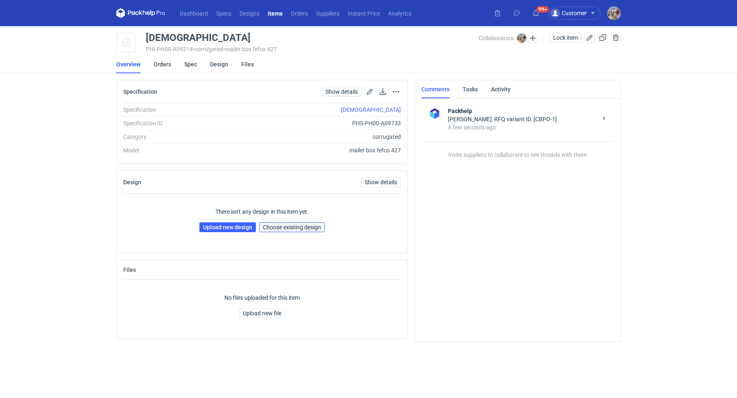
click at [296, 227] on span "Choose existing design" at bounding box center [292, 227] width 58 height 6
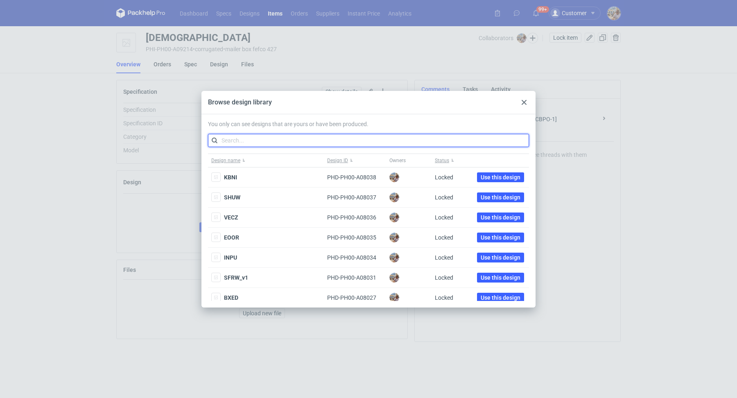
click at [270, 143] on input "text" at bounding box center [368, 140] width 321 height 13
paste input "UZKI"
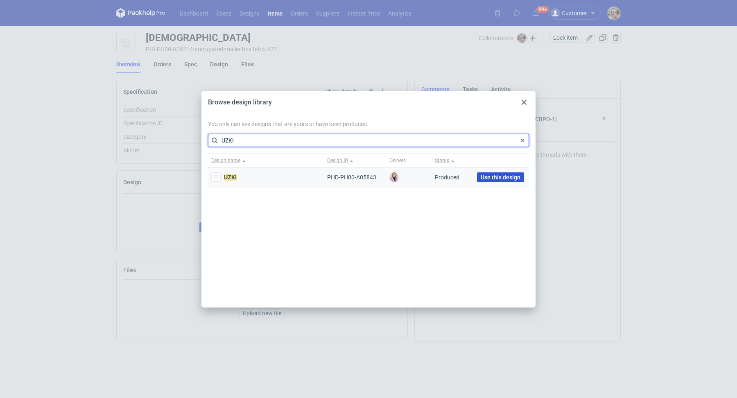
type input "UZKI"
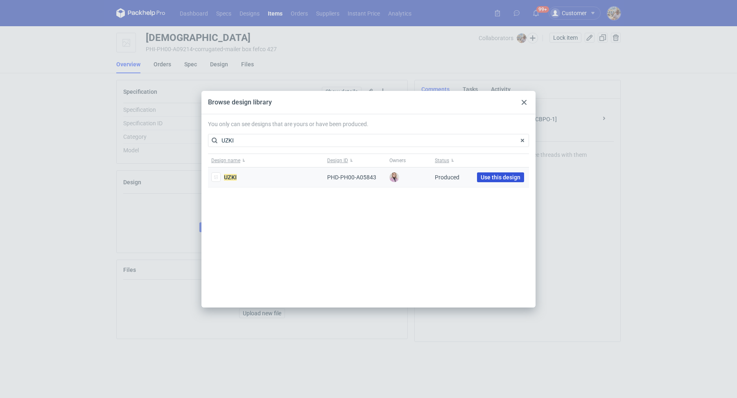
click at [500, 178] on span "Use this design" at bounding box center [501, 177] width 40 height 6
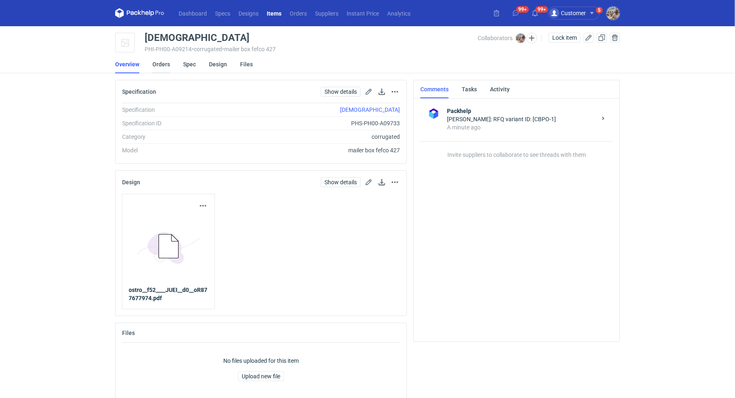
click at [166, 62] on link "Orders" at bounding box center [161, 64] width 18 height 18
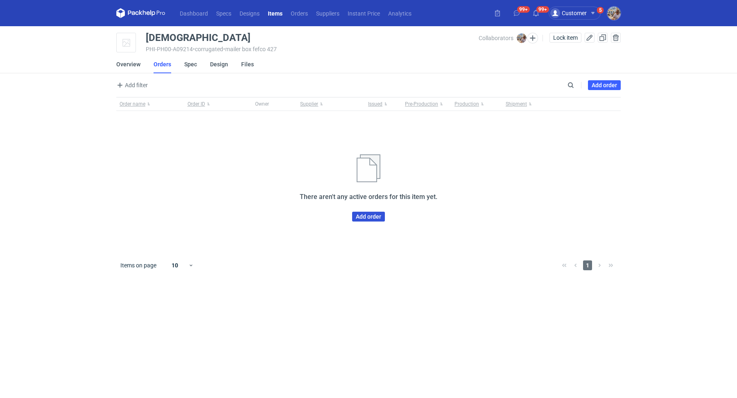
click at [379, 216] on link "Add order" at bounding box center [368, 217] width 33 height 10
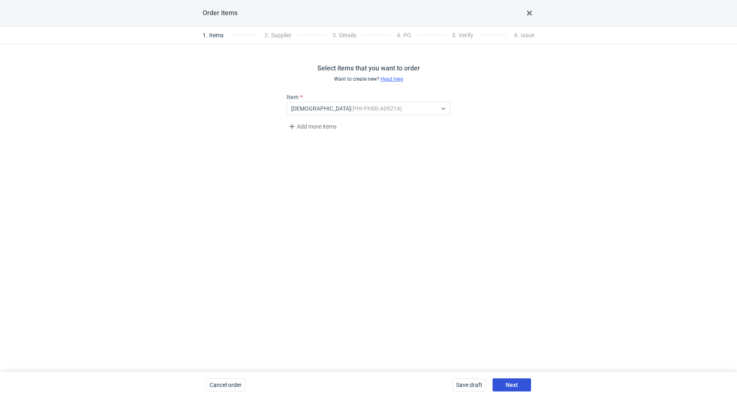
click at [509, 384] on span "Next" at bounding box center [512, 385] width 12 height 6
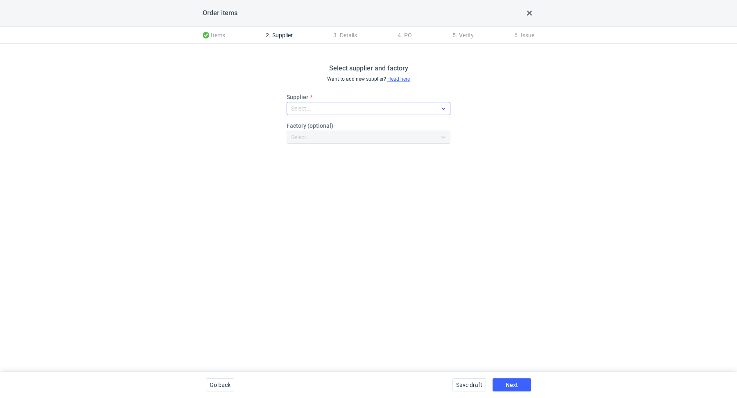
click at [338, 107] on div "Select..." at bounding box center [362, 108] width 150 height 11
type input "marex"
click at [347, 126] on div "Marex" at bounding box center [368, 127] width 151 height 8
click at [446, 256] on div "Select supplier and factory Want to add new supplier? Head here Supplier option…" at bounding box center [368, 208] width 737 height 328
click at [520, 380] on button "Next" at bounding box center [512, 384] width 39 height 13
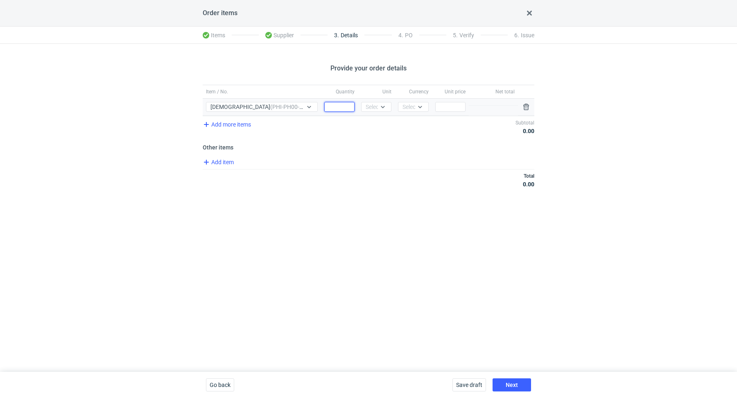
click at [338, 106] on input "Quantity" at bounding box center [339, 107] width 30 height 10
paste input "500"
type input "500"
click at [366, 110] on div "Select..." at bounding box center [376, 107] width 20 height 8
click at [367, 125] on div "pcs" at bounding box center [377, 123] width 24 height 11
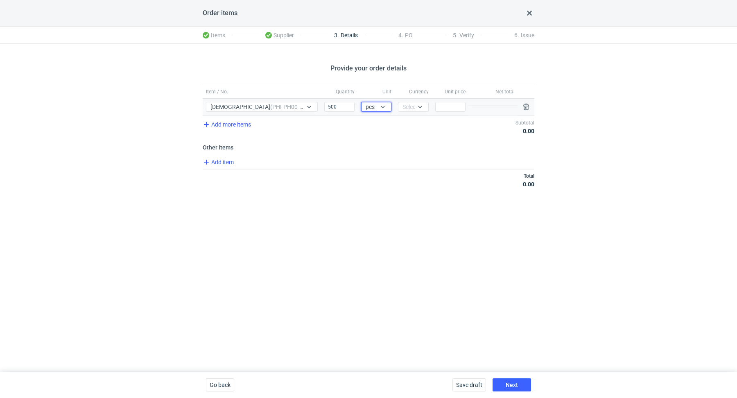
click at [416, 101] on div "Currency Select..." at bounding box center [413, 107] width 37 height 17
click at [416, 110] on div at bounding box center [421, 106] width 13 height 9
click at [416, 125] on div "PLN" at bounding box center [413, 124] width 17 height 8
click at [447, 109] on input "Price" at bounding box center [450, 107] width 30 height 10
paste input "2.03"
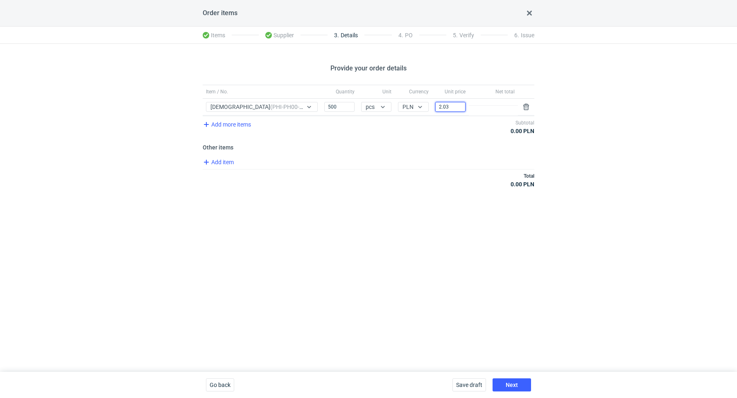
type input "2.03"
click at [412, 210] on div "Provide your order details Item / No. Quantity Unit Currency Unit price Net tot…" at bounding box center [368, 208] width 737 height 328
click at [514, 381] on button "Next" at bounding box center [512, 384] width 39 height 13
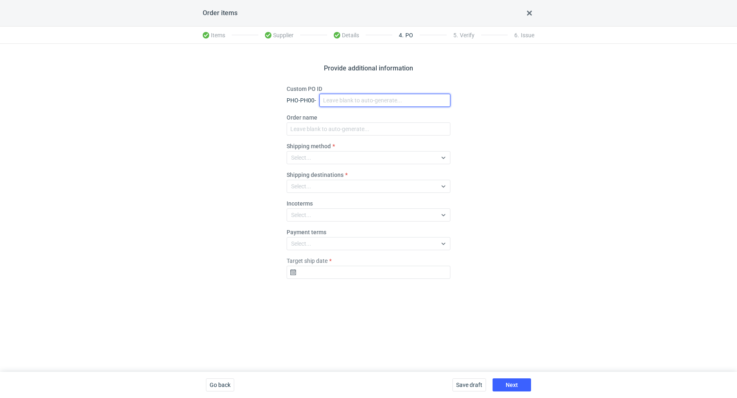
click at [343, 104] on input "Custom PO ID" at bounding box center [384, 100] width 131 height 13
paste input "R840103251"
paste input "JEWP"
drag, startPoint x: 388, startPoint y: 100, endPoint x: 306, endPoint y: 80, distance: 84.8
click at [306, 80] on div "Provide additional information Custom PO ID PHO-PH00- R840103251_JEWP Order nam…" at bounding box center [368, 208] width 737 height 328
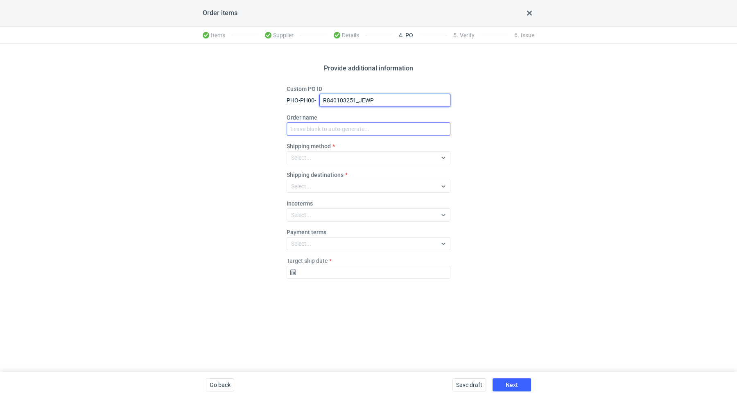
type input "R840103251_JEWP"
click at [328, 131] on input "Order name" at bounding box center [369, 128] width 164 height 13
paste input "R840103251_JEWP"
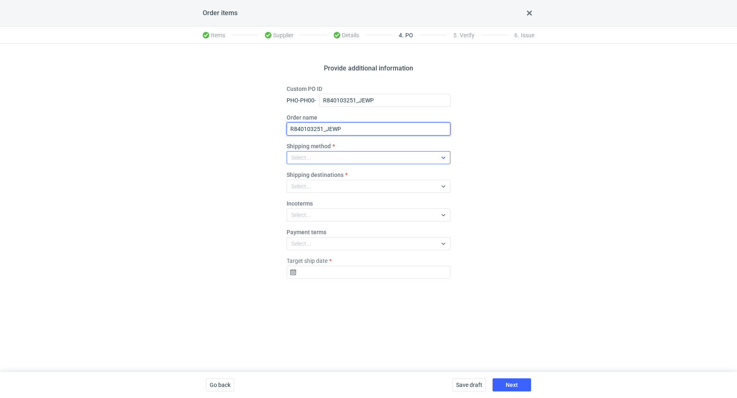
type input "R840103251_JEWP"
click at [322, 154] on div "Select..." at bounding box center [362, 157] width 150 height 11
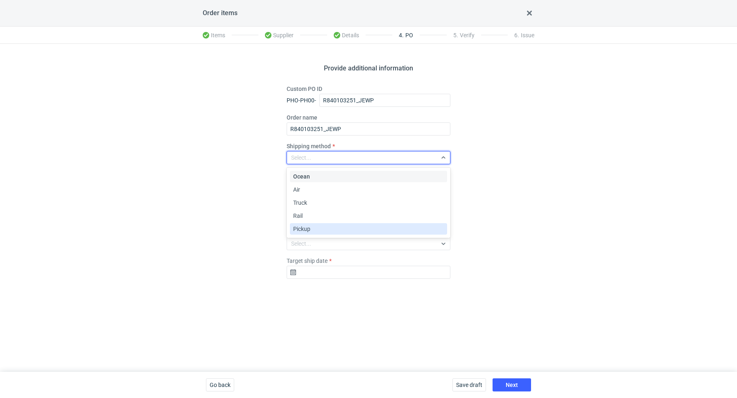
click at [318, 227] on div "Pickup" at bounding box center [368, 229] width 151 height 8
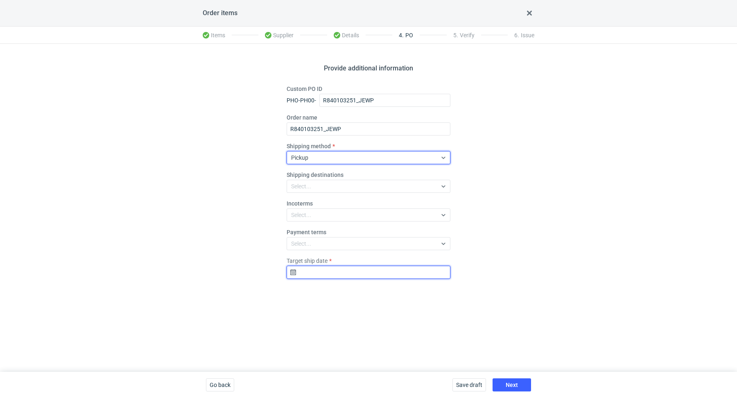
click at [338, 276] on input "Target ship date" at bounding box center [369, 272] width 164 height 13
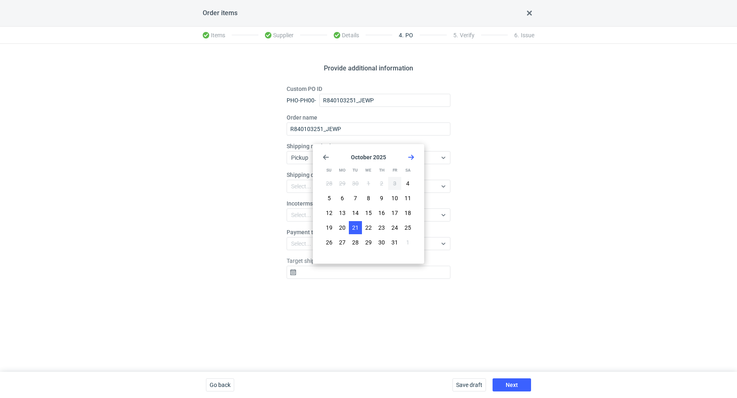
click at [352, 225] on span "21" at bounding box center [355, 228] width 7 height 8
type input "2025-10-21"
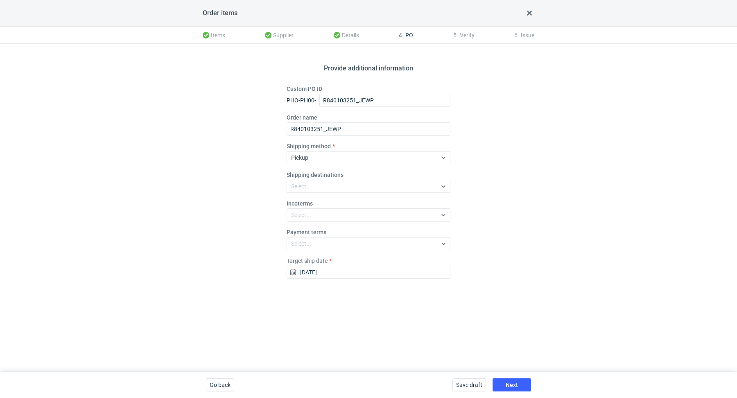
click at [506, 377] on div "Save draft Next" at bounding box center [491, 385] width 85 height 26
click at [507, 383] on span "Next" at bounding box center [512, 385] width 12 height 6
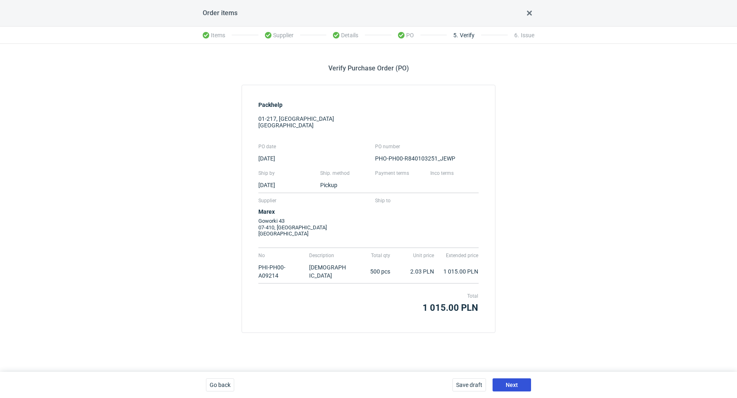
click at [518, 384] on button "Next" at bounding box center [512, 384] width 39 height 13
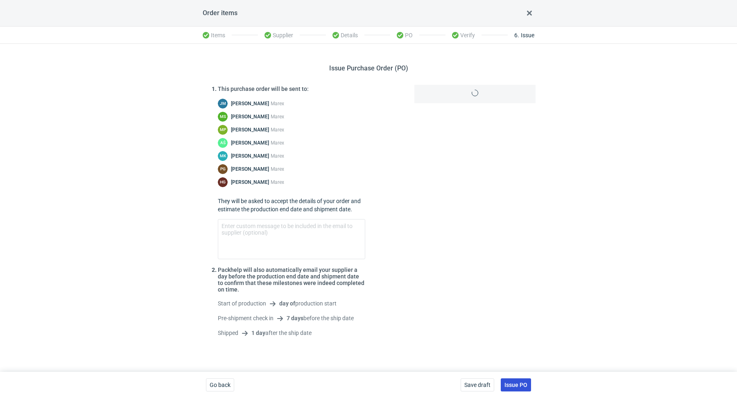
click at [521, 382] on span "Issue PO" at bounding box center [516, 385] width 23 height 6
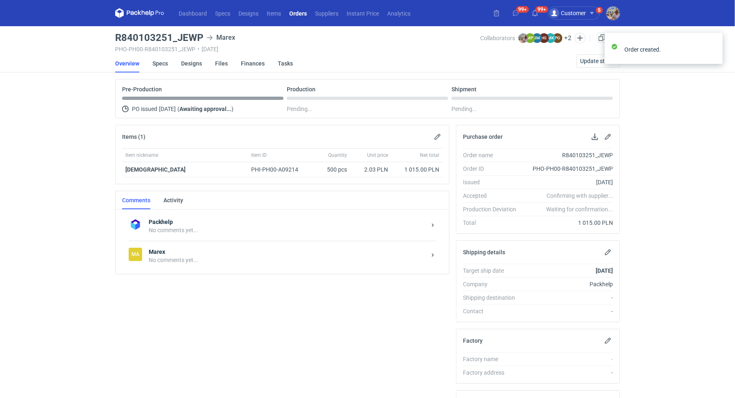
click at [222, 256] on div "No comments yet..." at bounding box center [287, 260] width 277 height 8
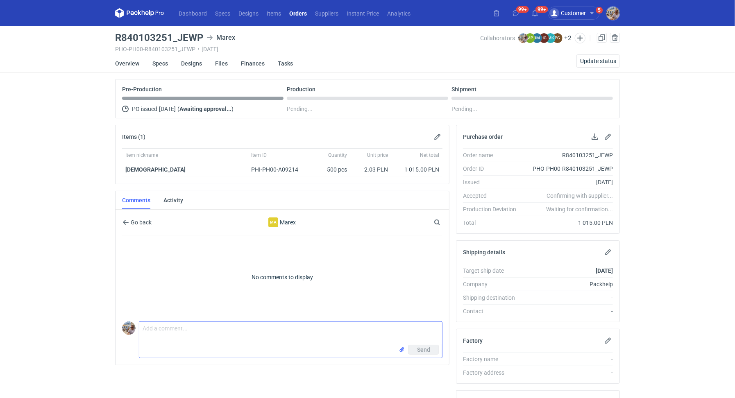
click at [220, 340] on textarea "Comment message" at bounding box center [290, 333] width 303 height 23
paste textarea "Powtórka R292842596_UZKI"
type textarea "Dzień dobry. Zamówienie do załączonej wyceny, Powtórka R292842596_UZKI"
click at [401, 347] on input "file" at bounding box center [402, 350] width 7 height 9
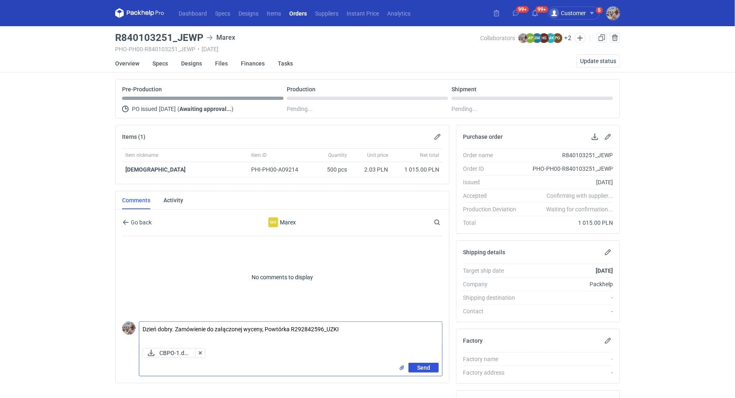
click at [433, 365] on button "Send" at bounding box center [423, 368] width 30 height 10
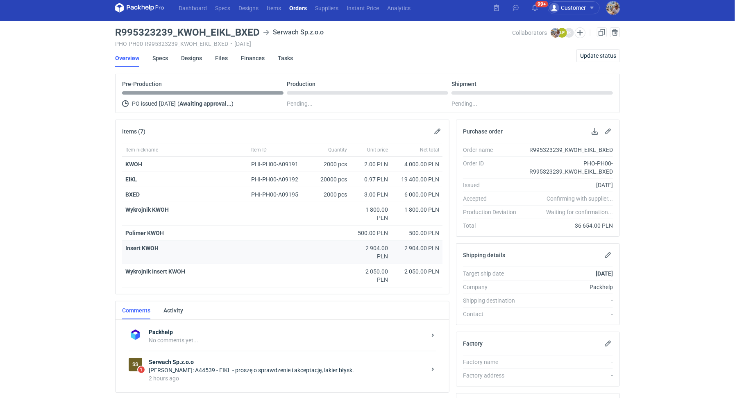
scroll to position [13, 0]
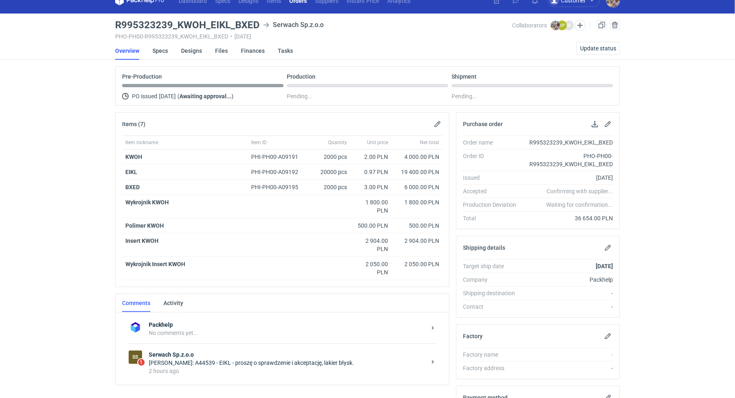
click at [249, 359] on div "[PERSON_NAME]: A44539 - EIKL - proszę o sprawdzenie i akceptację, lakier błysk." at bounding box center [287, 363] width 277 height 8
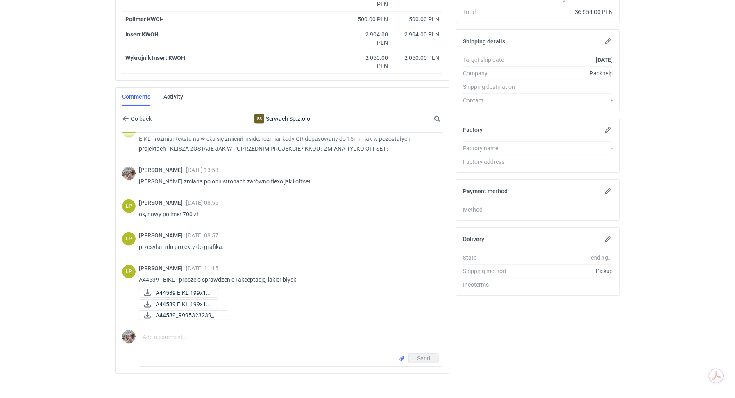
scroll to position [245, 0]
click at [188, 291] on span "A44539 EIKL 199x12..." at bounding box center [183, 293] width 55 height 9
click at [187, 300] on span "A44539 EIKL 199x12..." at bounding box center [183, 304] width 55 height 9
click at [189, 315] on span "A44539_R995323239_EI..." at bounding box center [188, 315] width 65 height 9
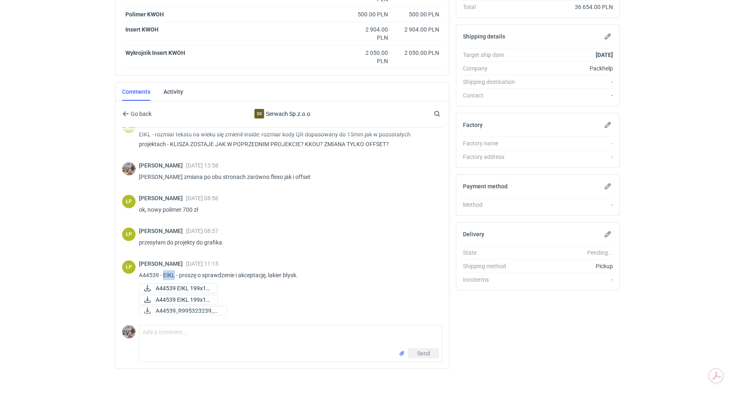
drag, startPoint x: 164, startPoint y: 270, endPoint x: 173, endPoint y: 271, distance: 9.5
click at [173, 271] on p "A44539 - EIKL - proszę o sprawdzenie i akceptację, lakier błysk." at bounding box center [287, 275] width 297 height 10
copy p "EIKL"
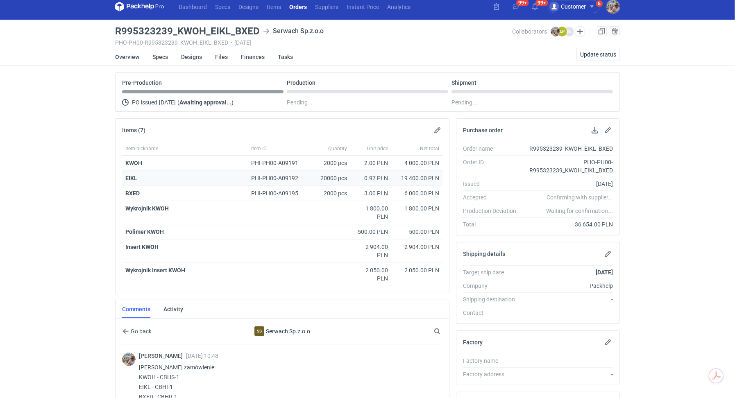
scroll to position [0, 0]
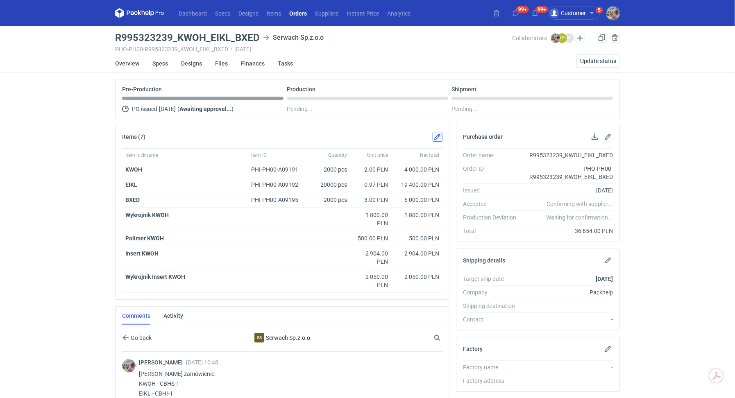
click at [439, 138] on button "button" at bounding box center [438, 137] width 10 height 10
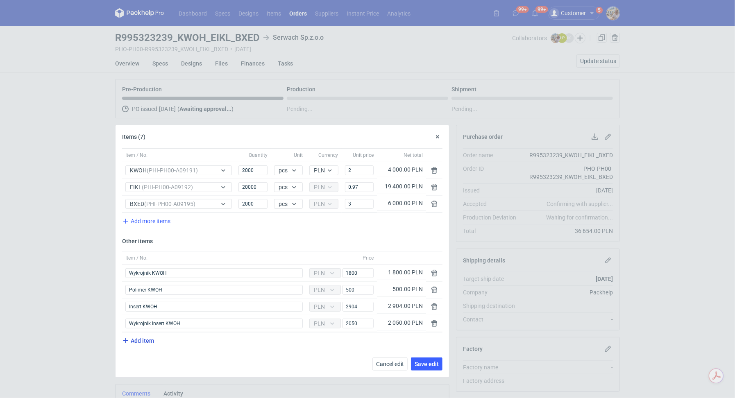
click at [142, 339] on span "Add item" at bounding box center [137, 341] width 33 height 10
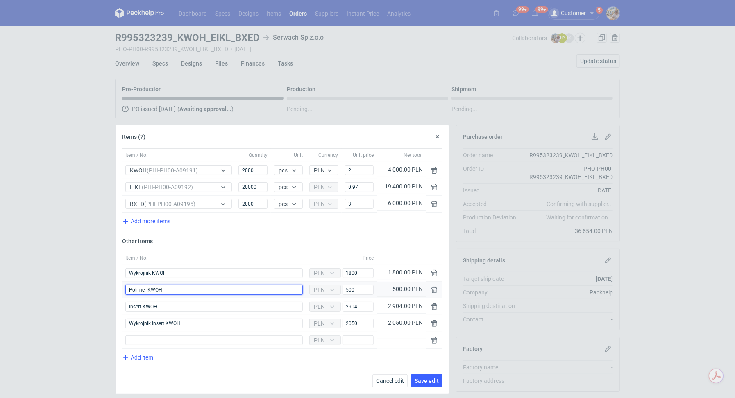
drag, startPoint x: 167, startPoint y: 289, endPoint x: 130, endPoint y: 284, distance: 37.1
click at [130, 285] on input "Polimer KWOH" at bounding box center [213, 290] width 177 height 10
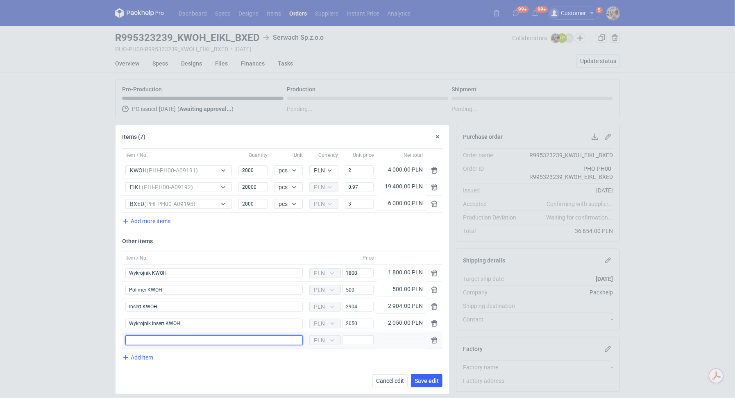
click at [148, 338] on input "Item / No." at bounding box center [213, 340] width 177 height 10
paste input "Polimer KWOH"
type input "Polimer EIKL"
click at [358, 340] on input "Price" at bounding box center [357, 340] width 31 height 10
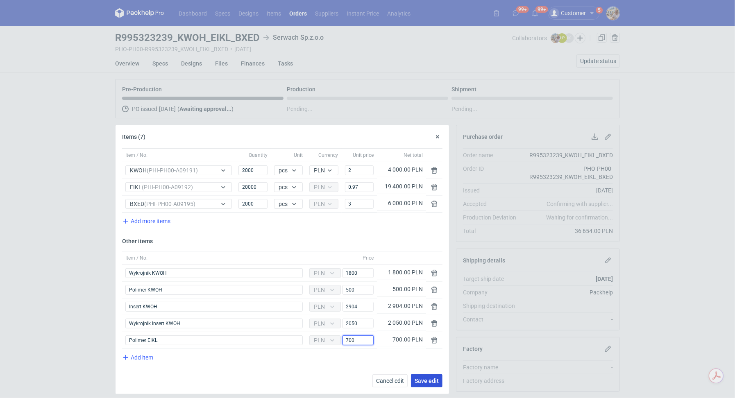
type input "700"
click at [433, 378] on span "Save edit" at bounding box center [427, 381] width 24 height 6
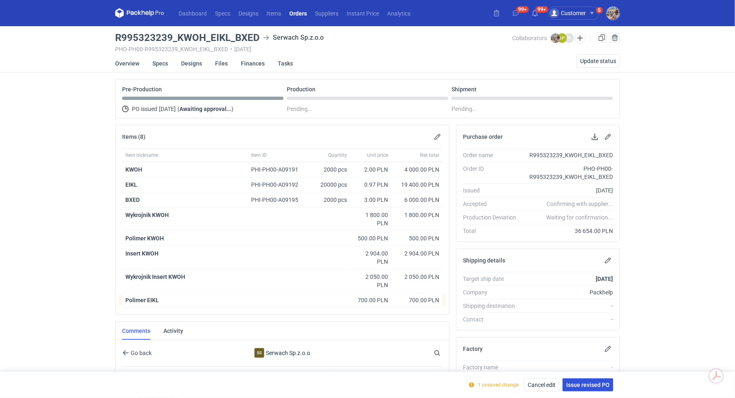
click at [580, 385] on span "Issue revised PO" at bounding box center [587, 385] width 43 height 6
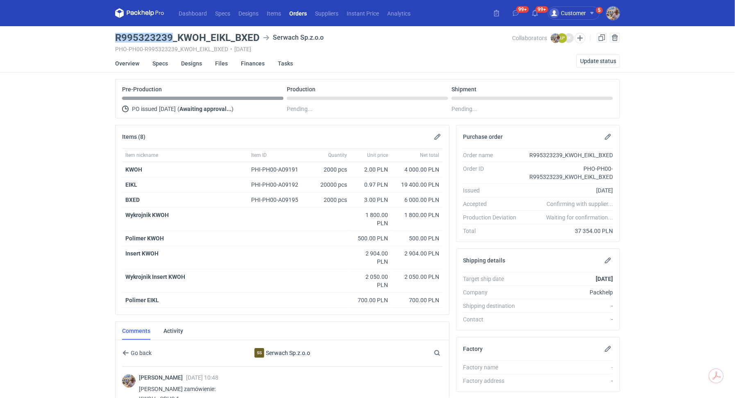
drag, startPoint x: 172, startPoint y: 36, endPoint x: 117, endPoint y: 34, distance: 54.9
click at [117, 34] on h3 "R995323239_KWOH_EIKL_BXED" at bounding box center [187, 38] width 145 height 10
copy h3 "R995323239"
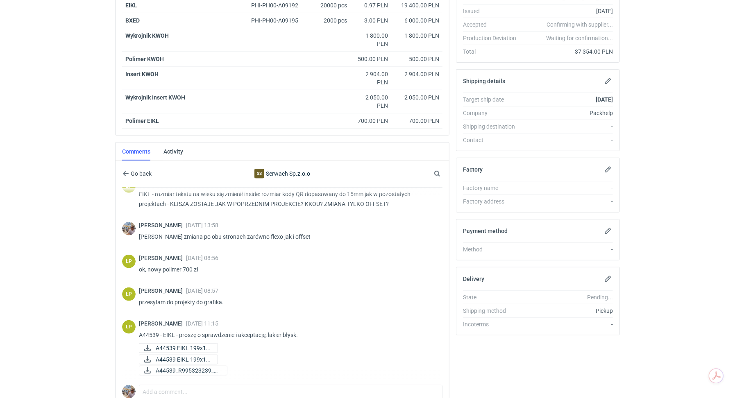
scroll to position [239, 0]
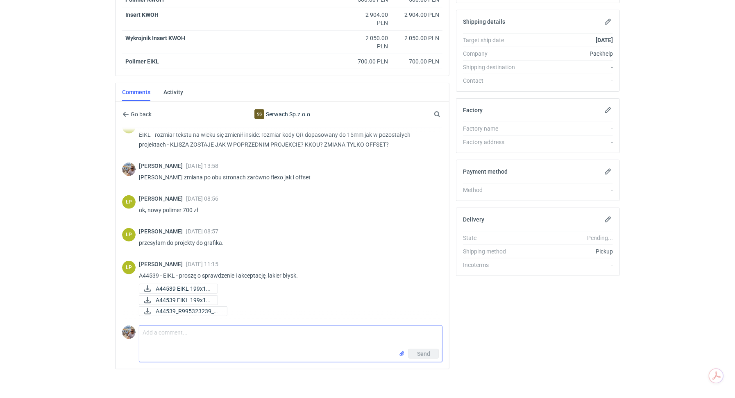
click at [206, 333] on textarea "Comment message" at bounding box center [290, 337] width 303 height 23
type textarea "[PERSON_NAME] zgadza się"
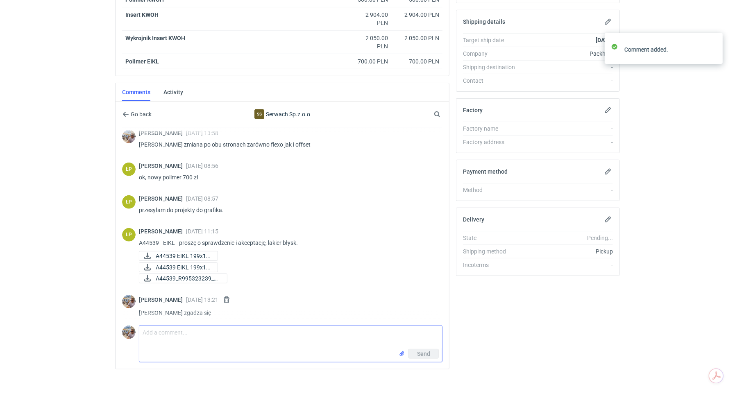
scroll to position [281, 0]
